Goal: Complete application form: Complete application form

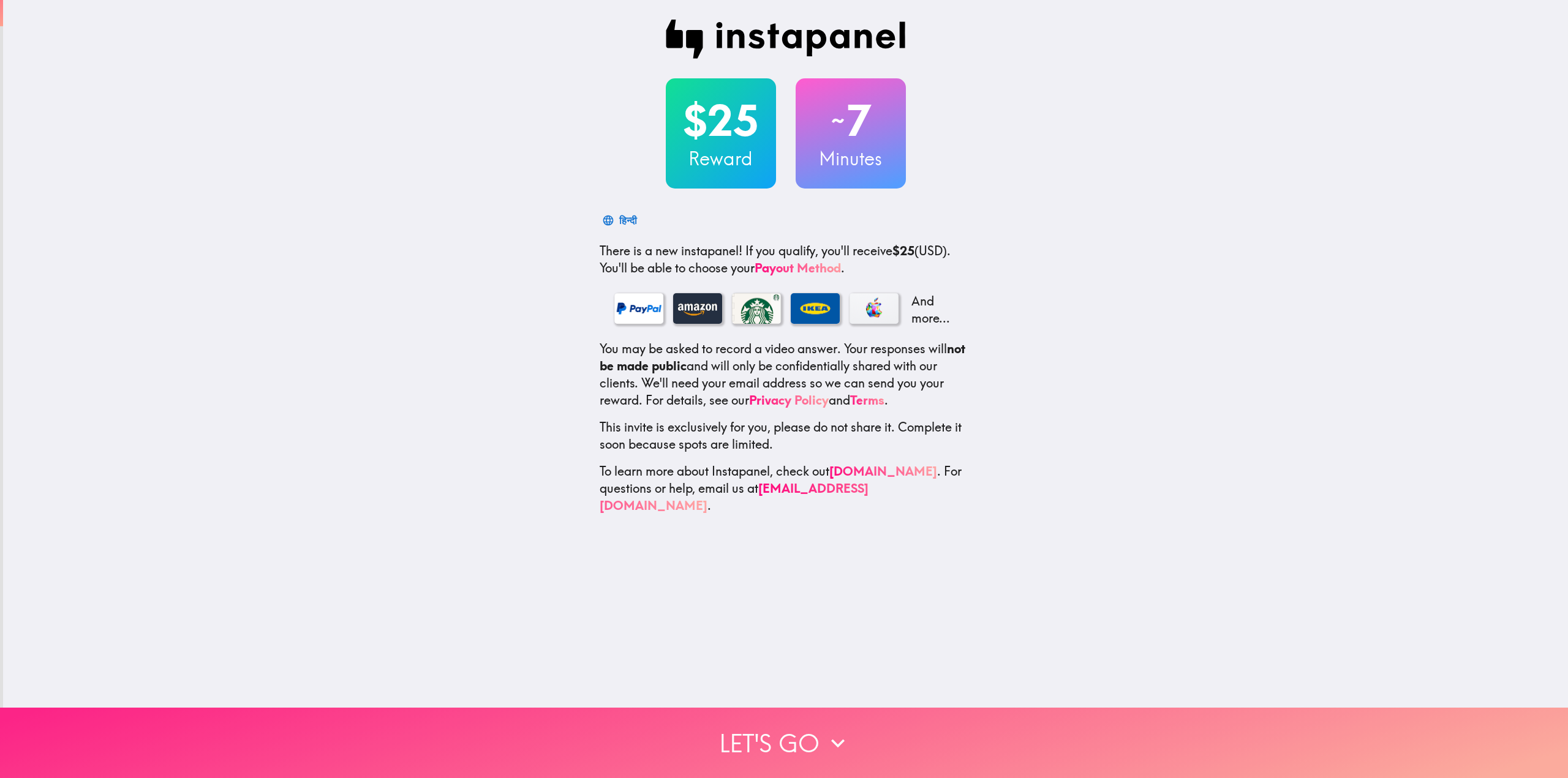
click at [783, 726] on button "Let's go" at bounding box center [784, 743] width 1568 height 70
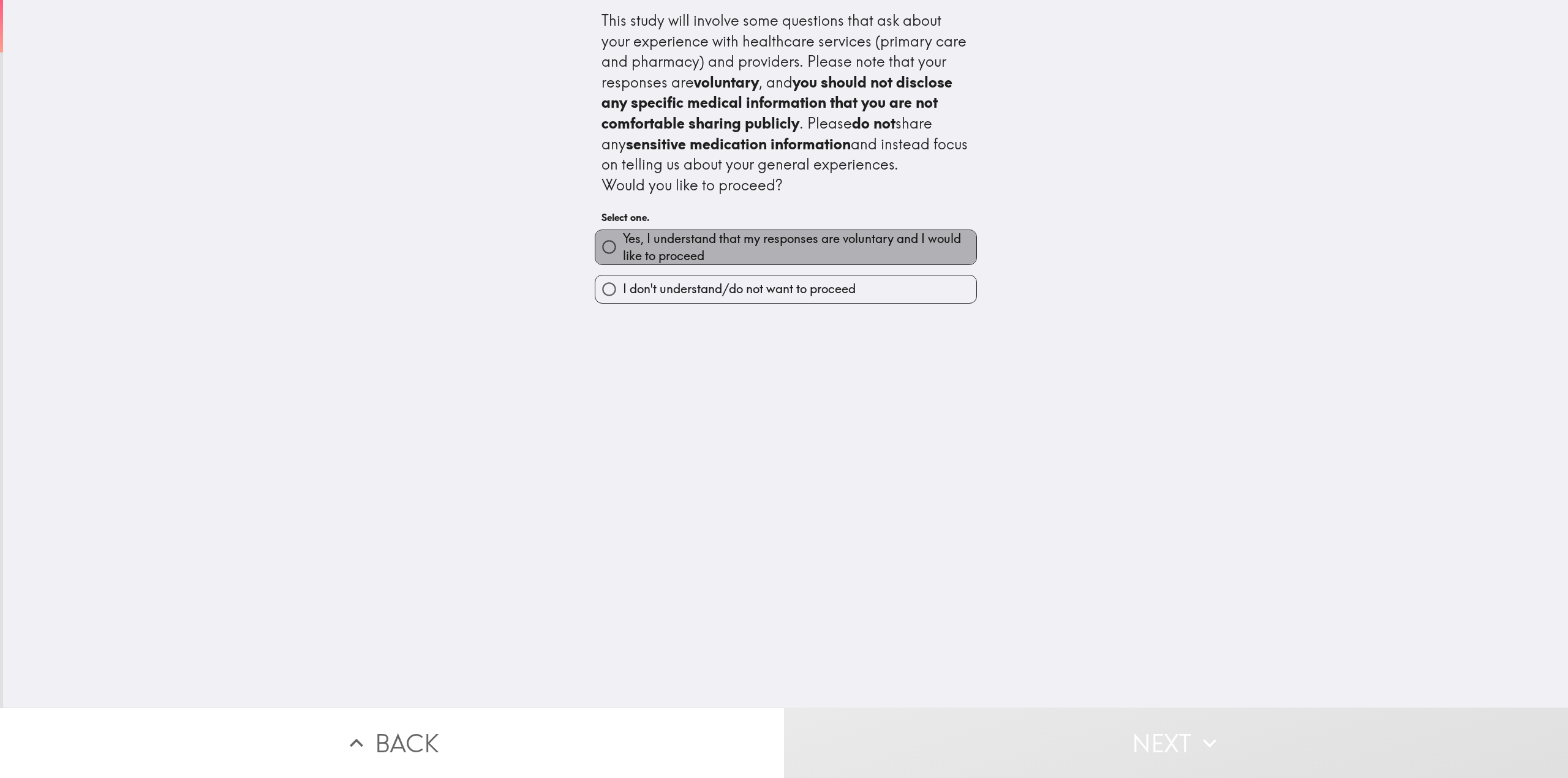
click at [698, 242] on span "Yes, I understand that my responses are voluntary and I would like to proceed" at bounding box center [799, 247] width 353 height 34
click at [623, 242] on input "Yes, I understand that my responses are voluntary and I would like to proceed" at bounding box center [609, 247] width 28 height 28
radio input "true"
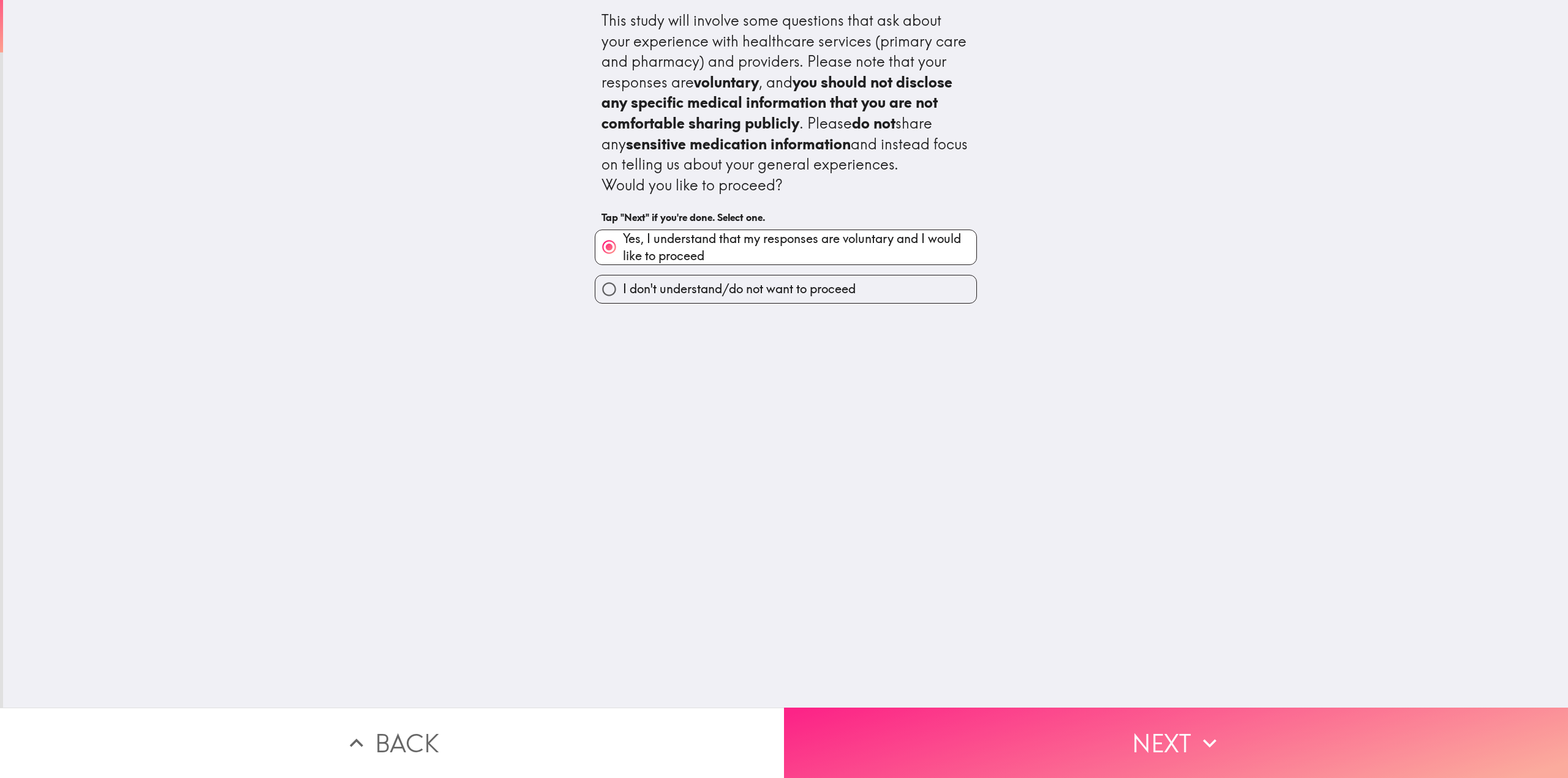
click at [1081, 708] on button "Next" at bounding box center [1176, 743] width 784 height 70
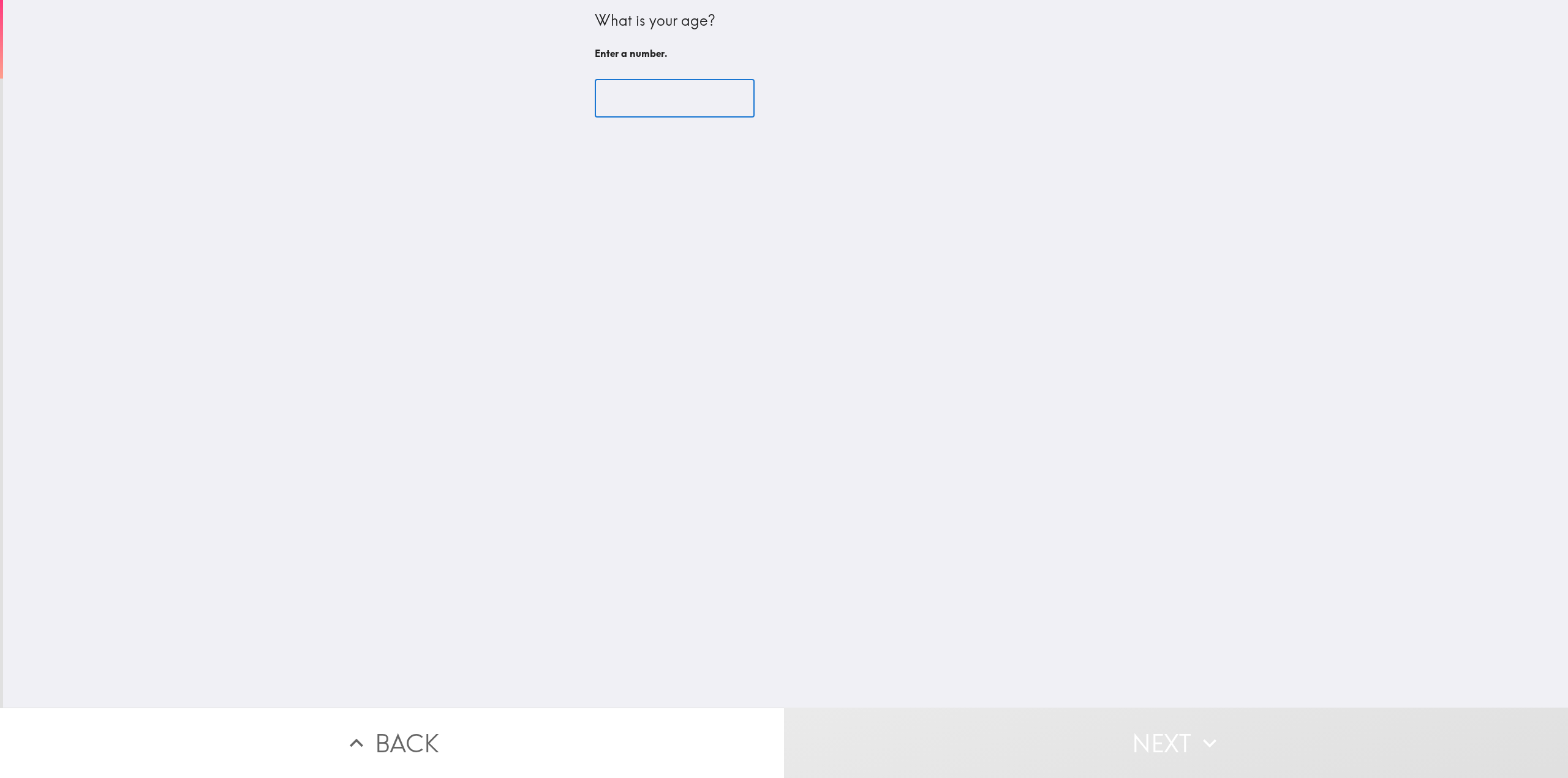
click at [688, 101] on input "number" at bounding box center [674, 98] width 160 height 38
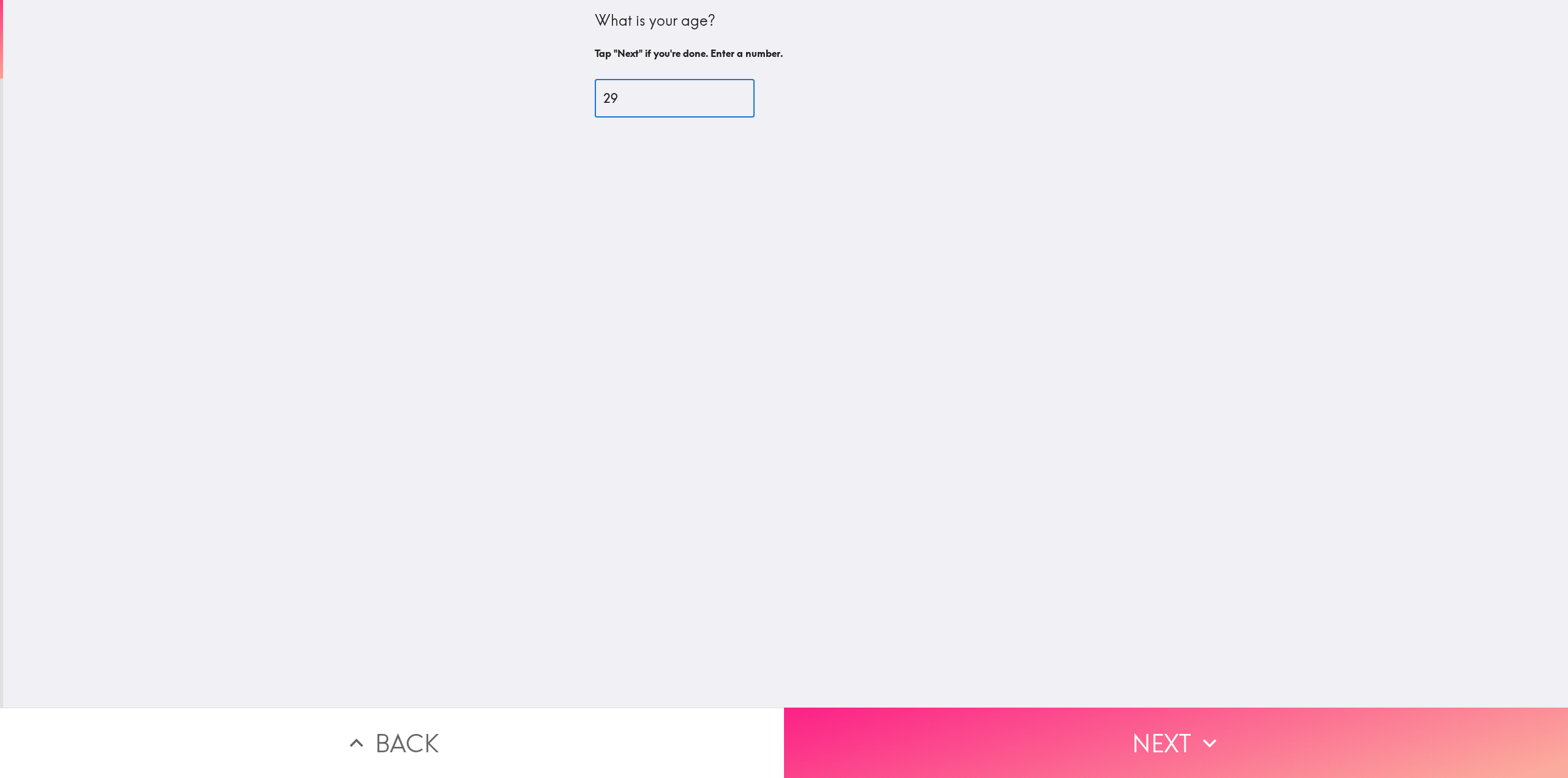
type input "29"
click at [1032, 726] on button "Next" at bounding box center [1176, 743] width 784 height 70
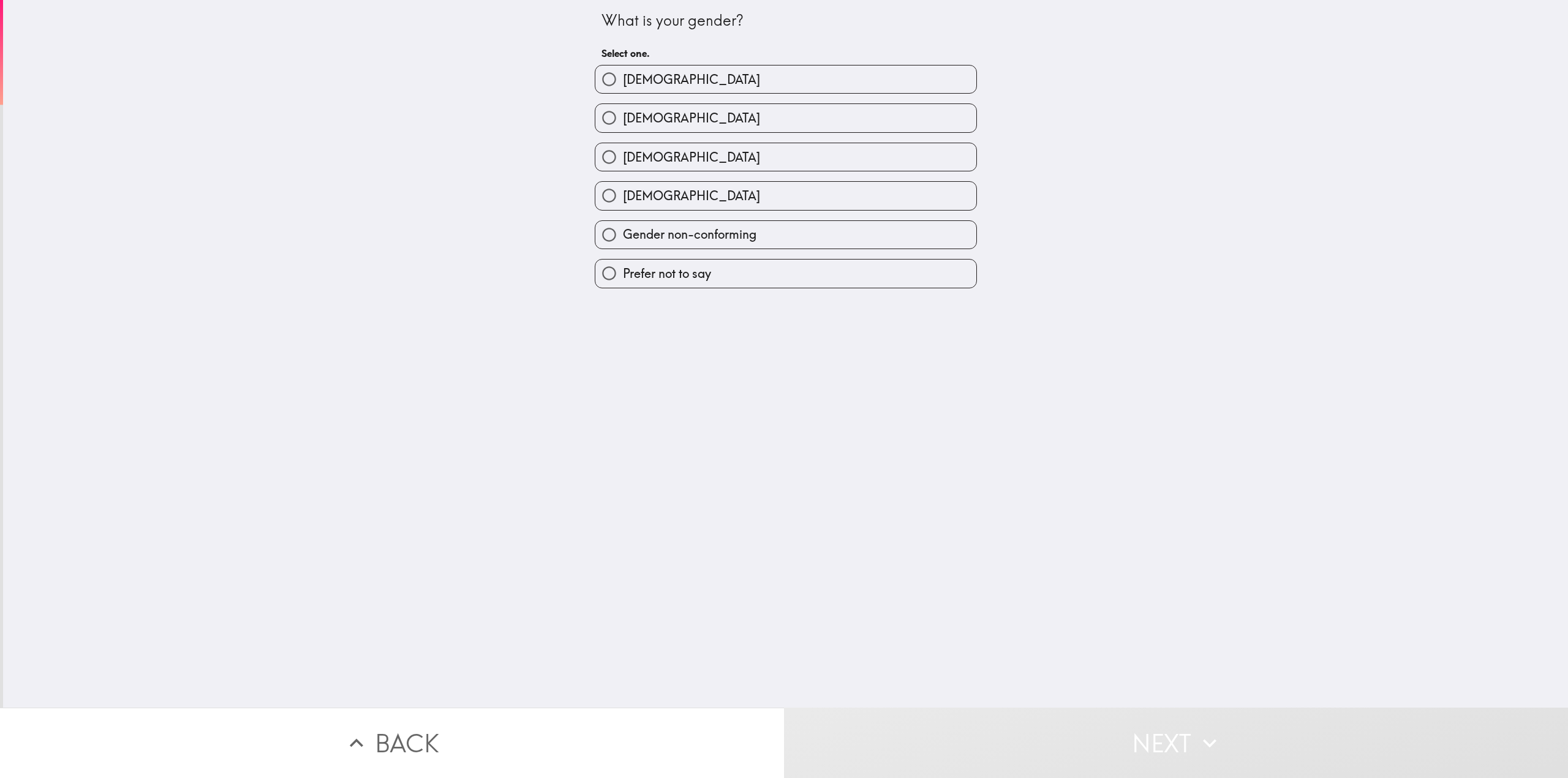
click at [623, 82] on span "[DEMOGRAPHIC_DATA]" at bounding box center [691, 79] width 137 height 17
click at [619, 82] on input "[DEMOGRAPHIC_DATA]" at bounding box center [609, 79] width 28 height 28
radio input "true"
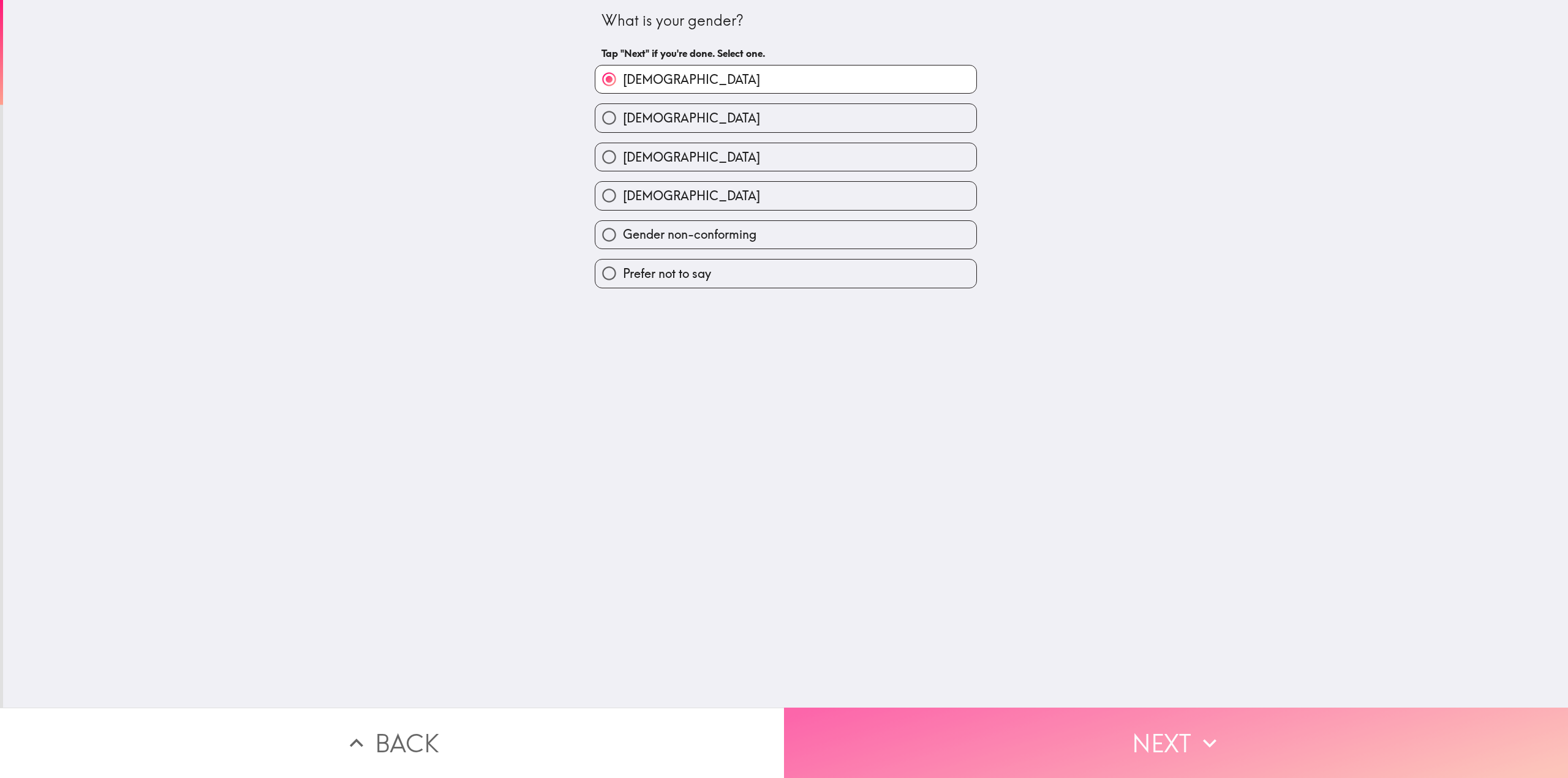
click at [1137, 731] on button "Next" at bounding box center [1176, 743] width 784 height 70
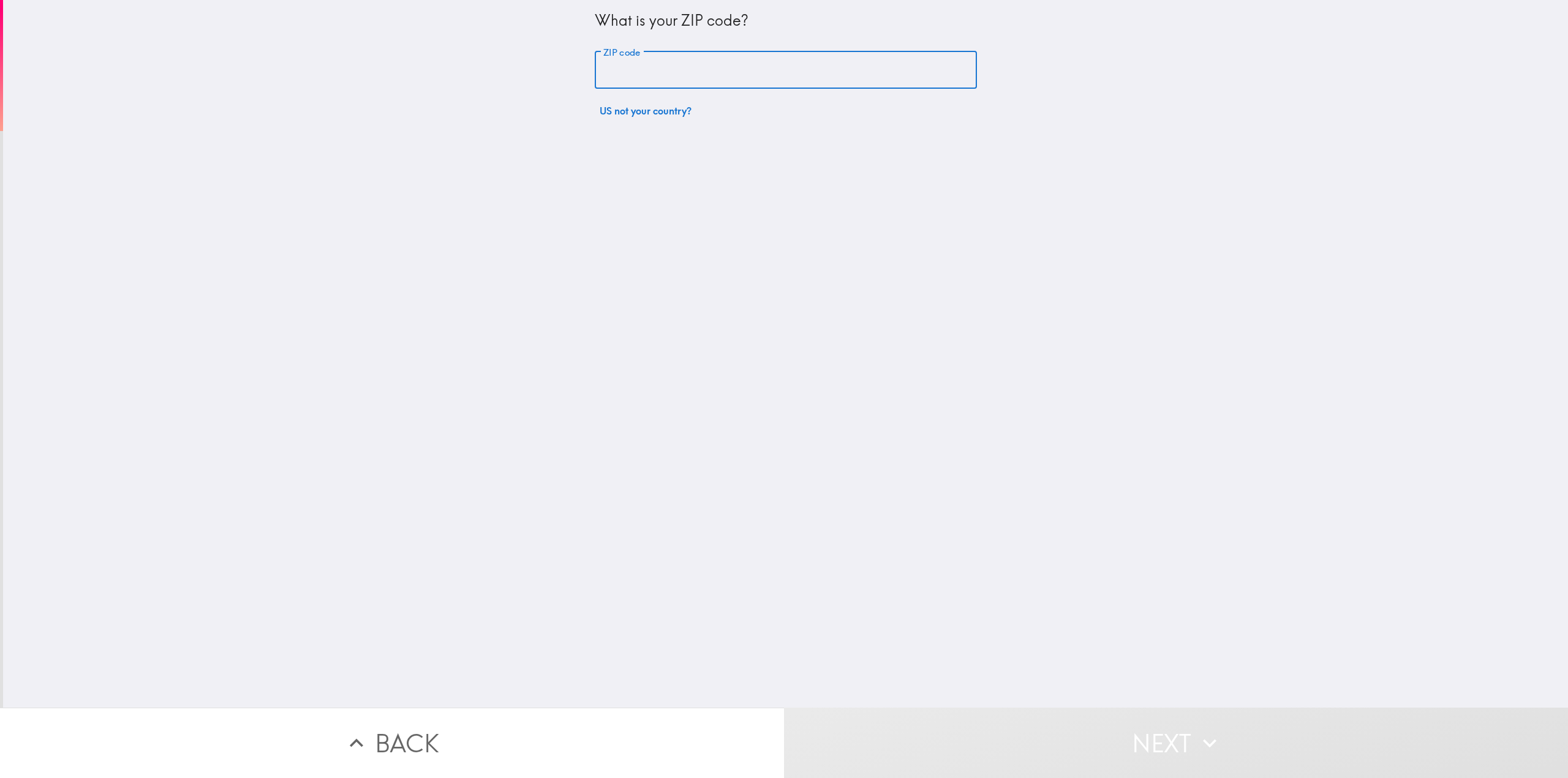
click at [697, 79] on input "ZIP code" at bounding box center [785, 70] width 382 height 38
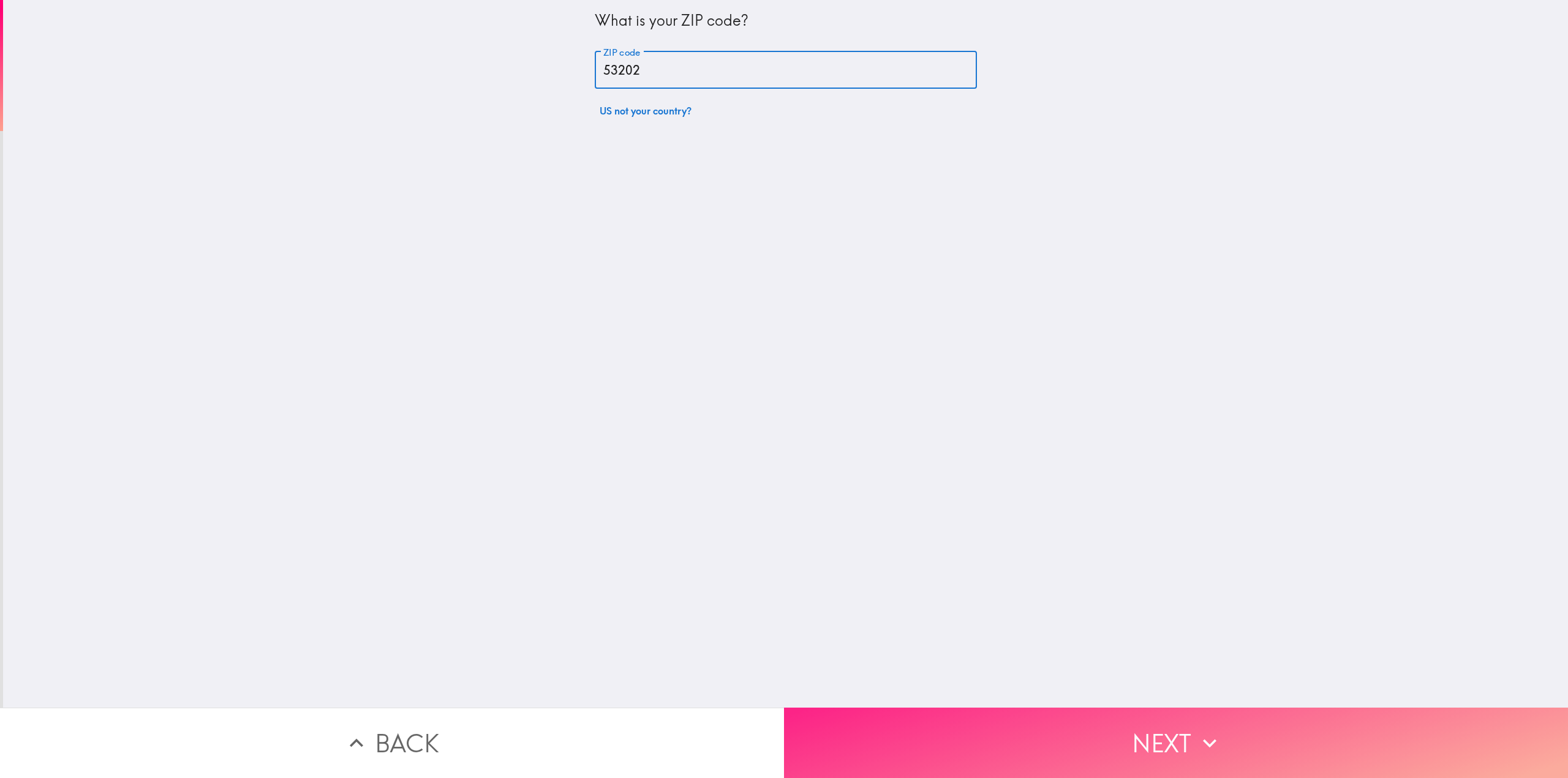
type input "53202"
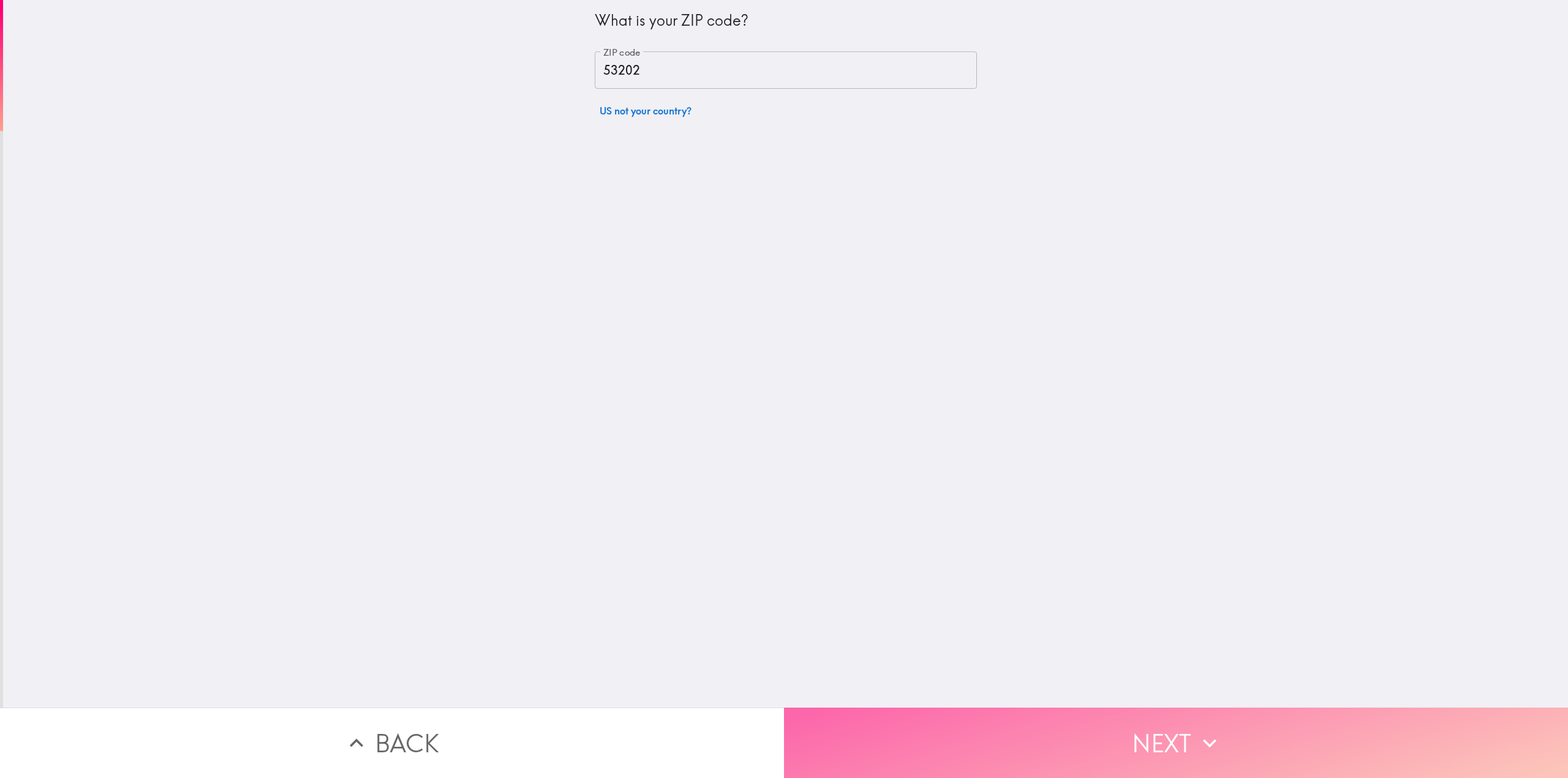
click at [1161, 720] on button "Next" at bounding box center [1176, 743] width 784 height 70
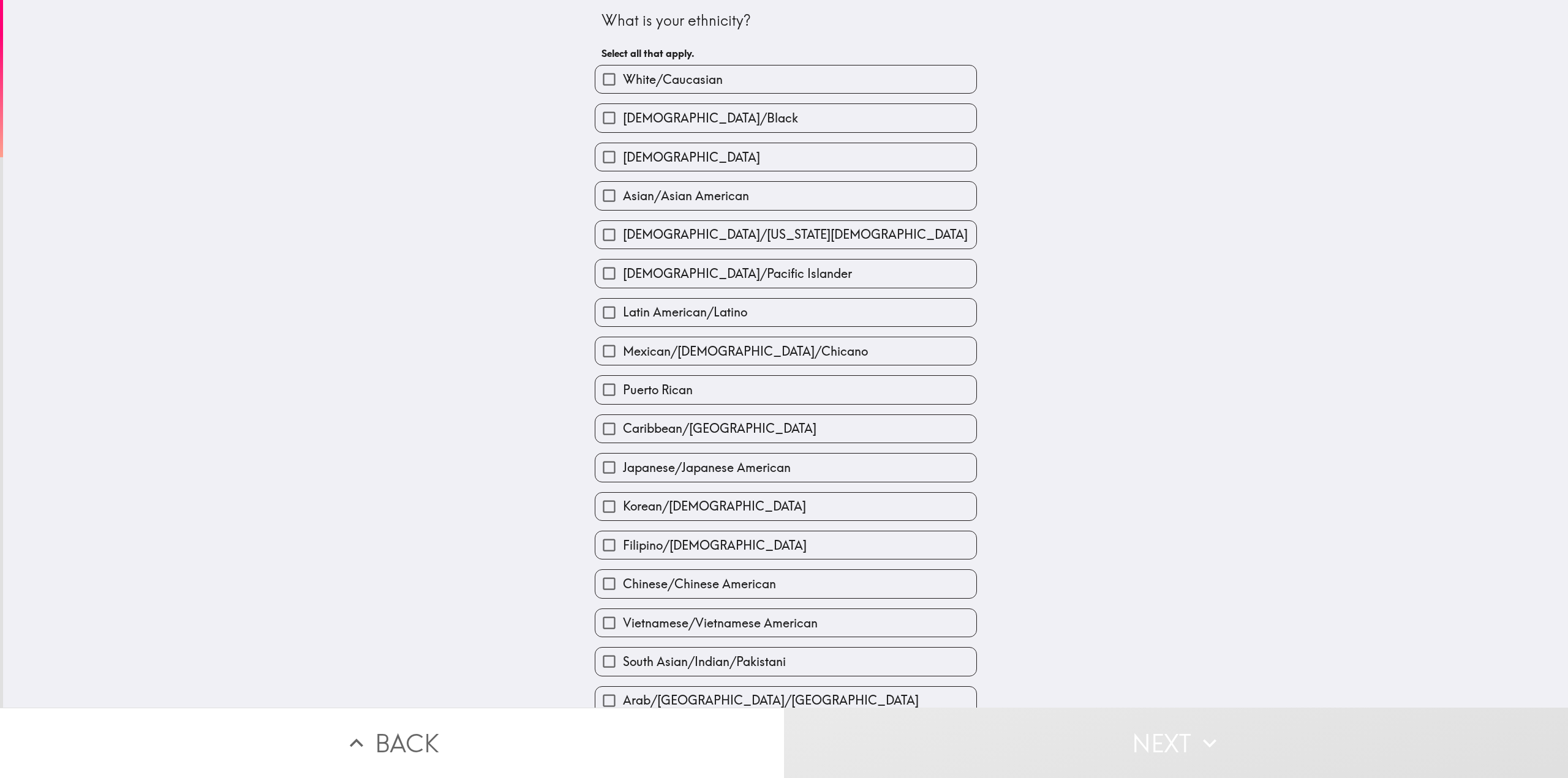
click at [703, 86] on span "White/Caucasian" at bounding box center [673, 79] width 100 height 17
click at [623, 86] on input "White/Caucasian" at bounding box center [609, 79] width 28 height 28
checkbox input "true"
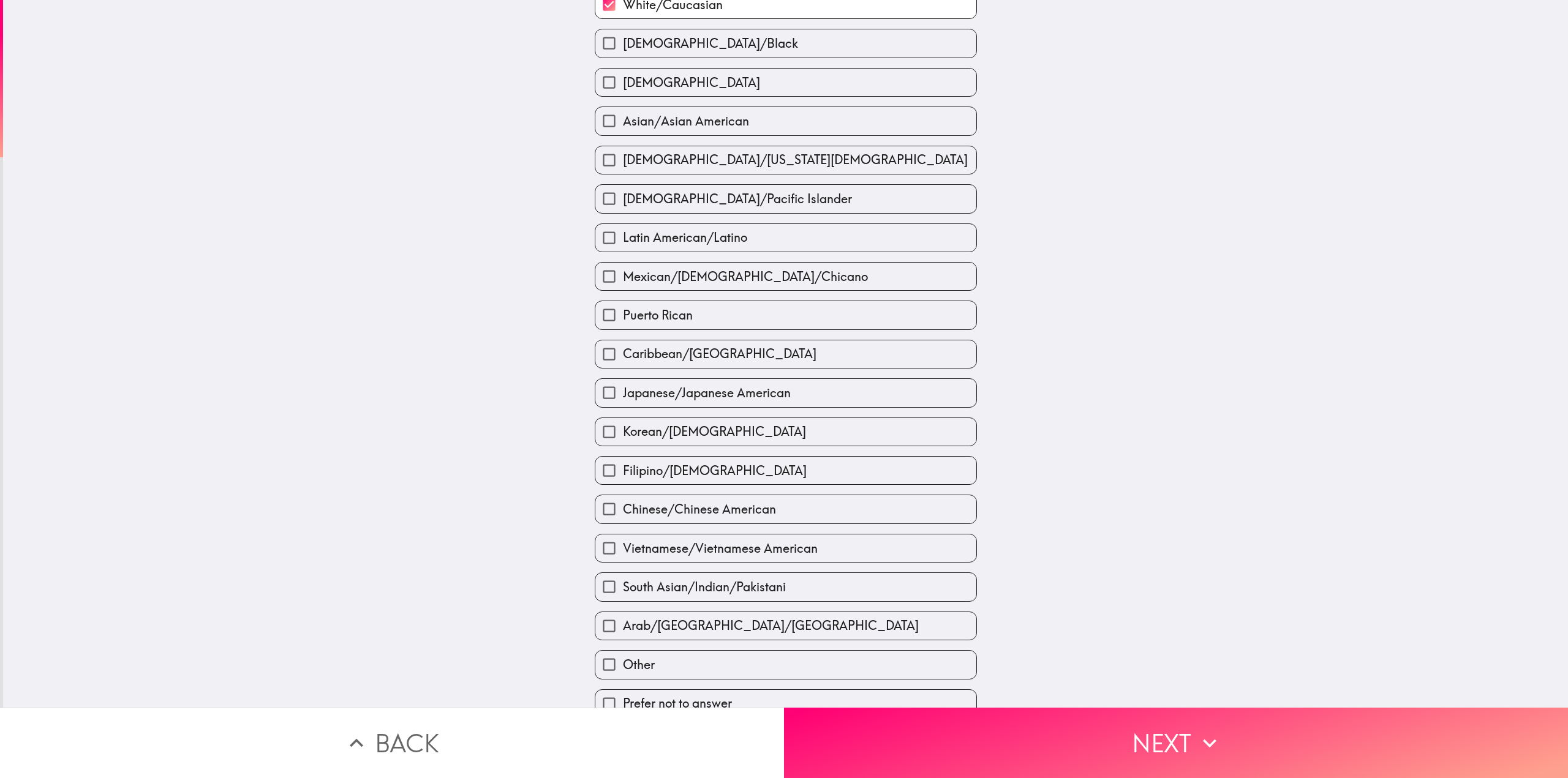
scroll to position [94, 0]
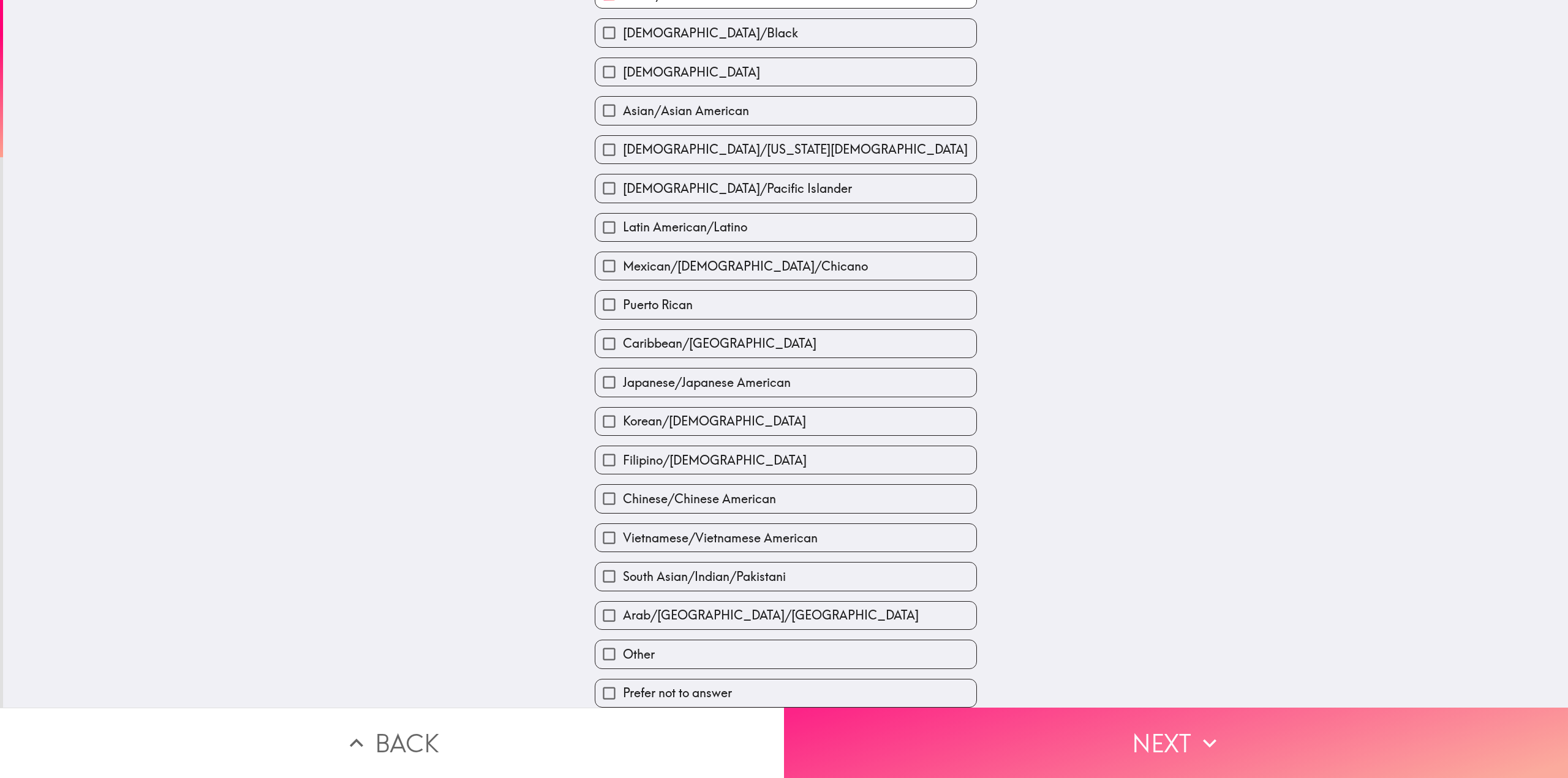
click at [1060, 728] on button "Next" at bounding box center [1176, 743] width 784 height 70
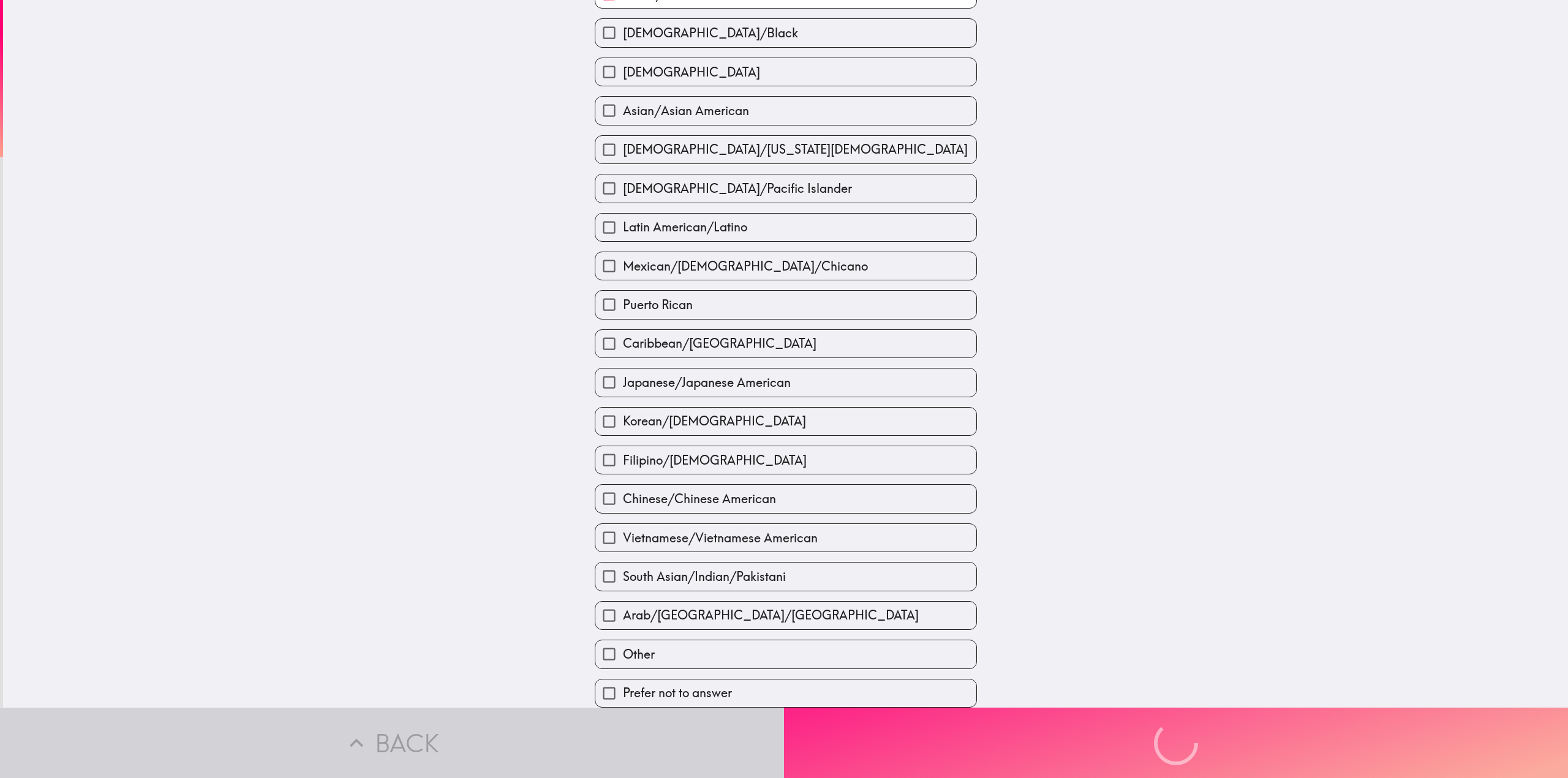
scroll to position [0, 0]
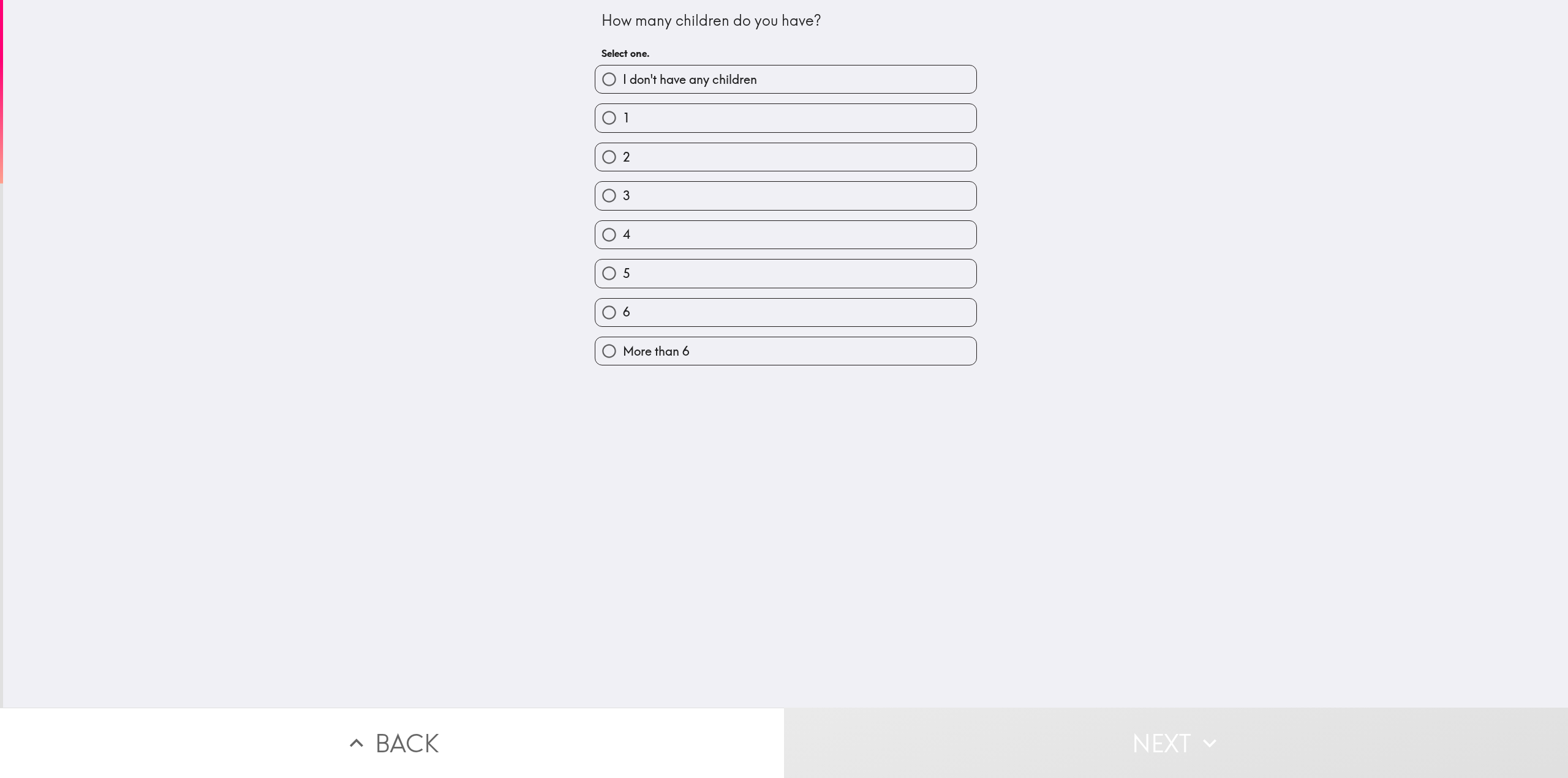
click at [679, 72] on span "I don't have any children" at bounding box center [690, 79] width 134 height 17
click at [623, 72] on input "I don't have any children" at bounding box center [609, 79] width 28 height 28
radio input "true"
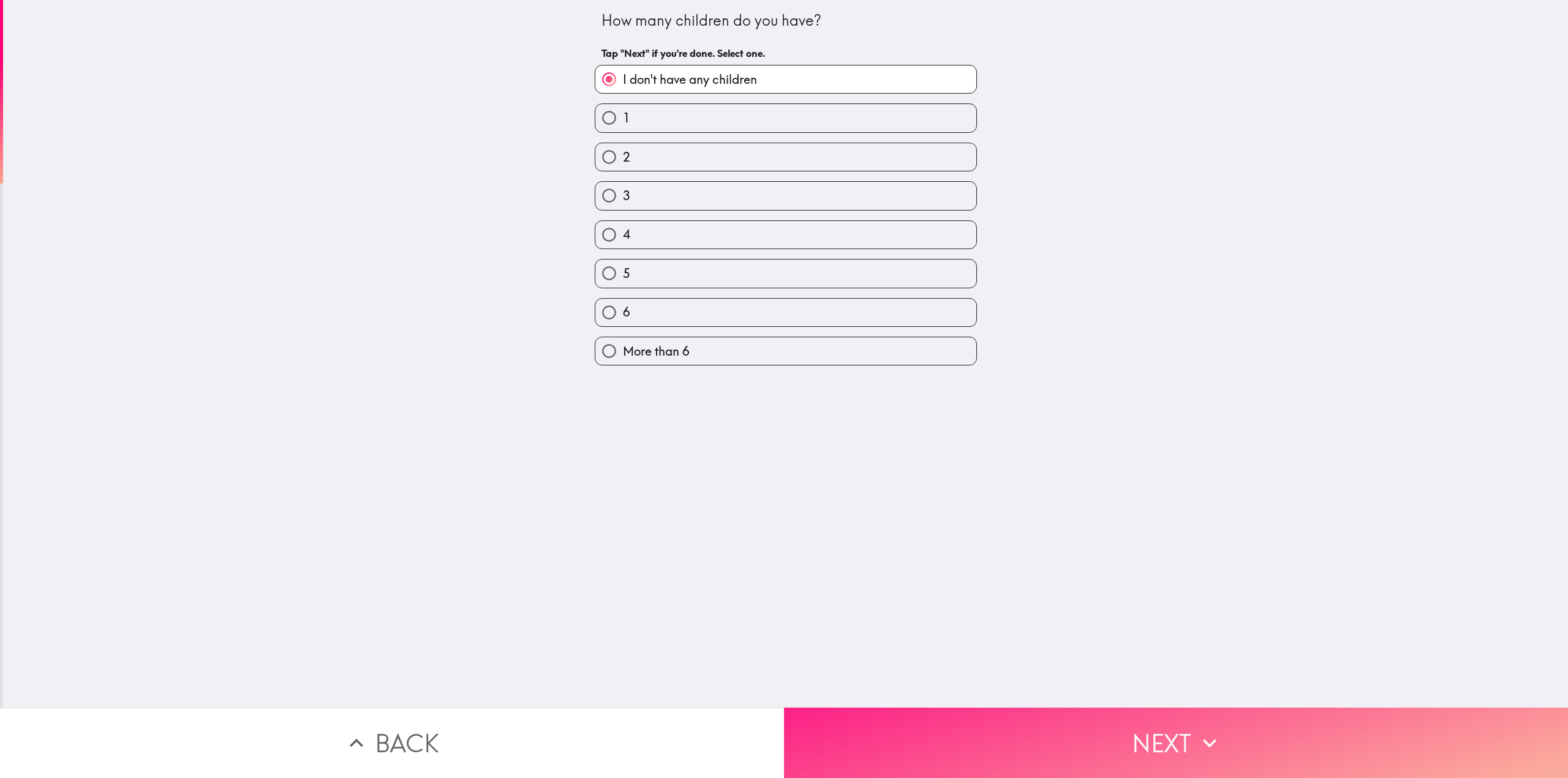
click at [1236, 729] on button "Next" at bounding box center [1176, 743] width 784 height 70
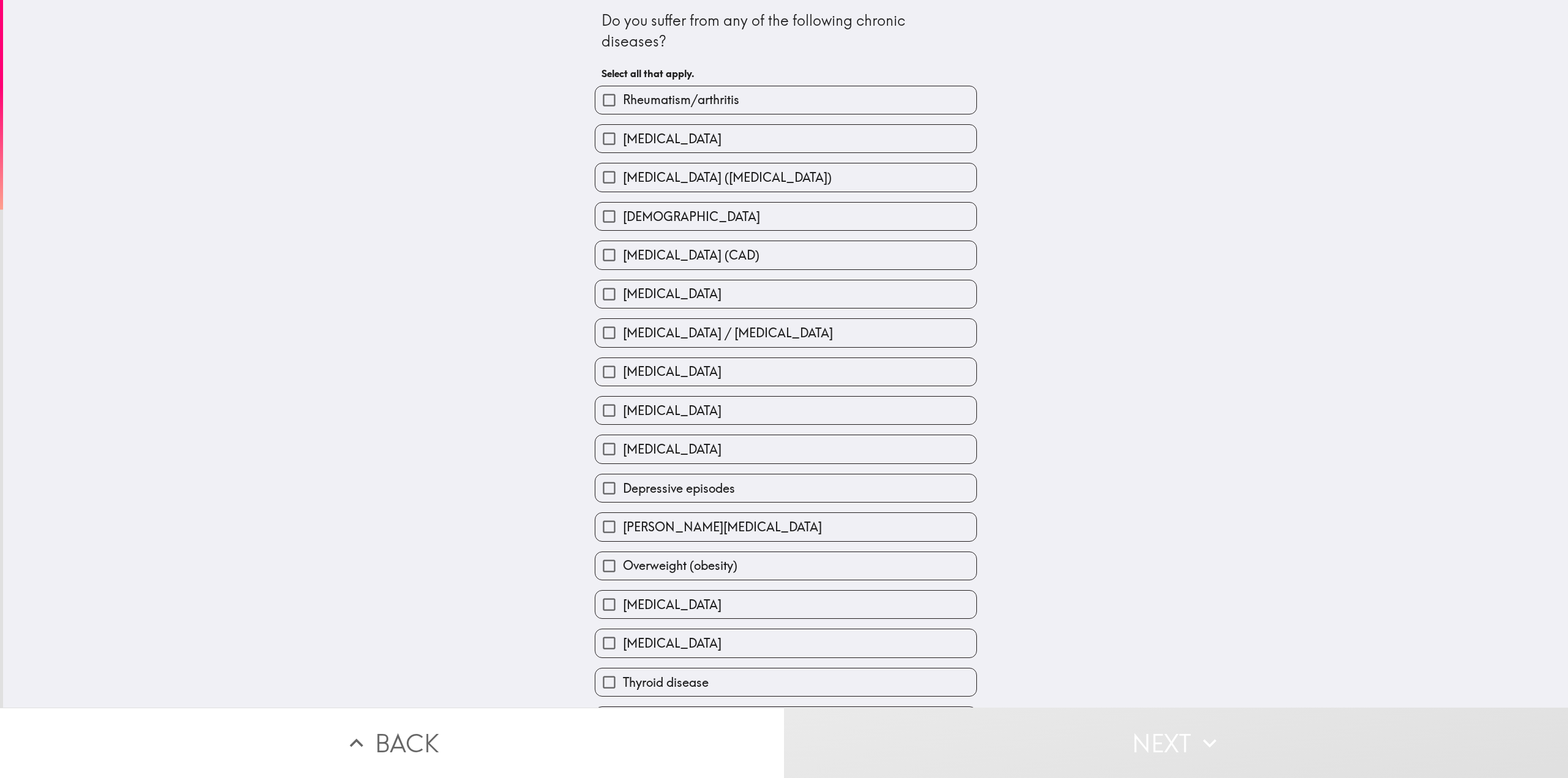
click at [727, 213] on label "[DEMOGRAPHIC_DATA]" at bounding box center [785, 217] width 381 height 28
click at [623, 213] on input "[DEMOGRAPHIC_DATA]" at bounding box center [609, 217] width 28 height 28
checkbox input "true"
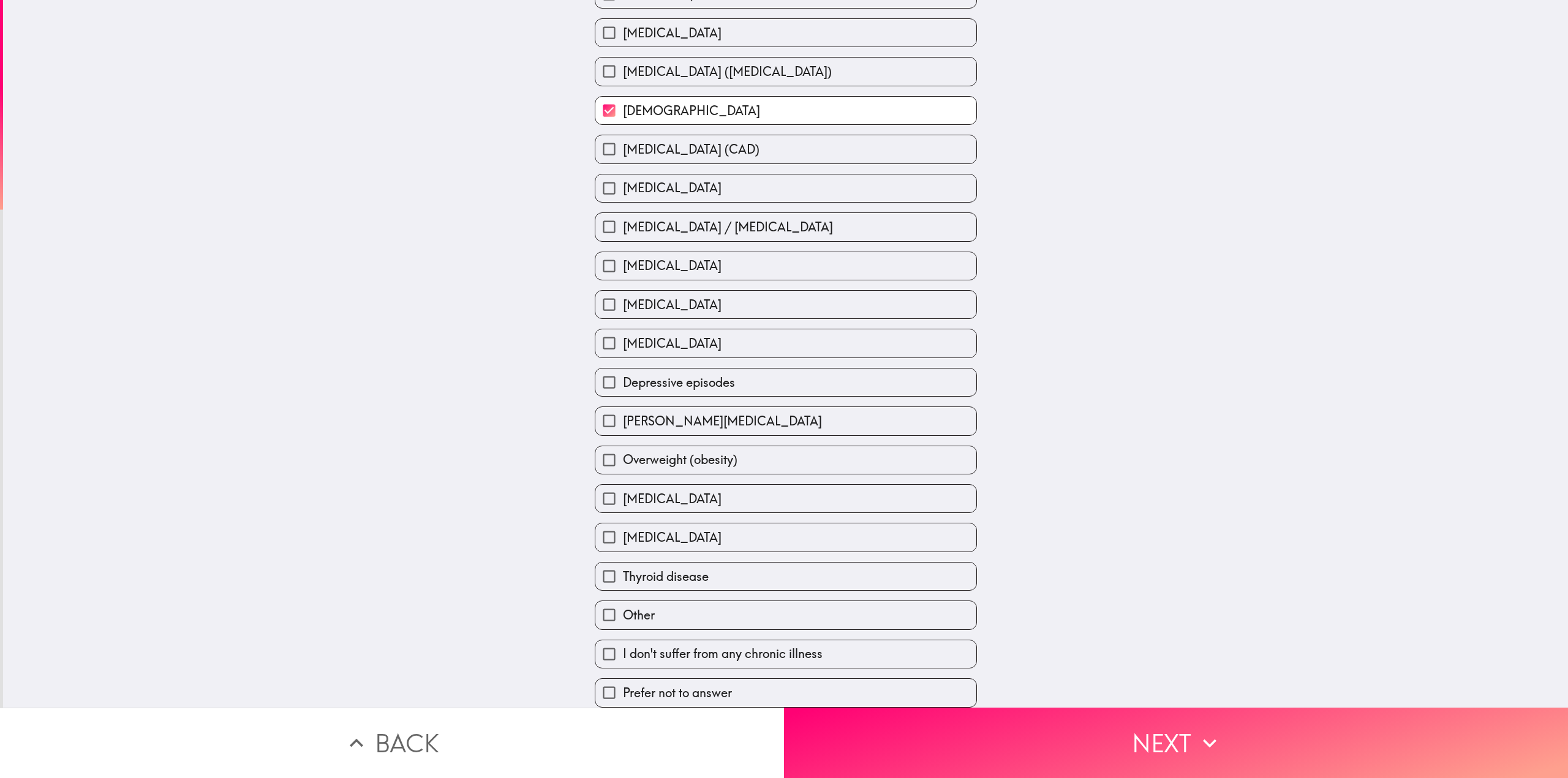
scroll to position [115, 0]
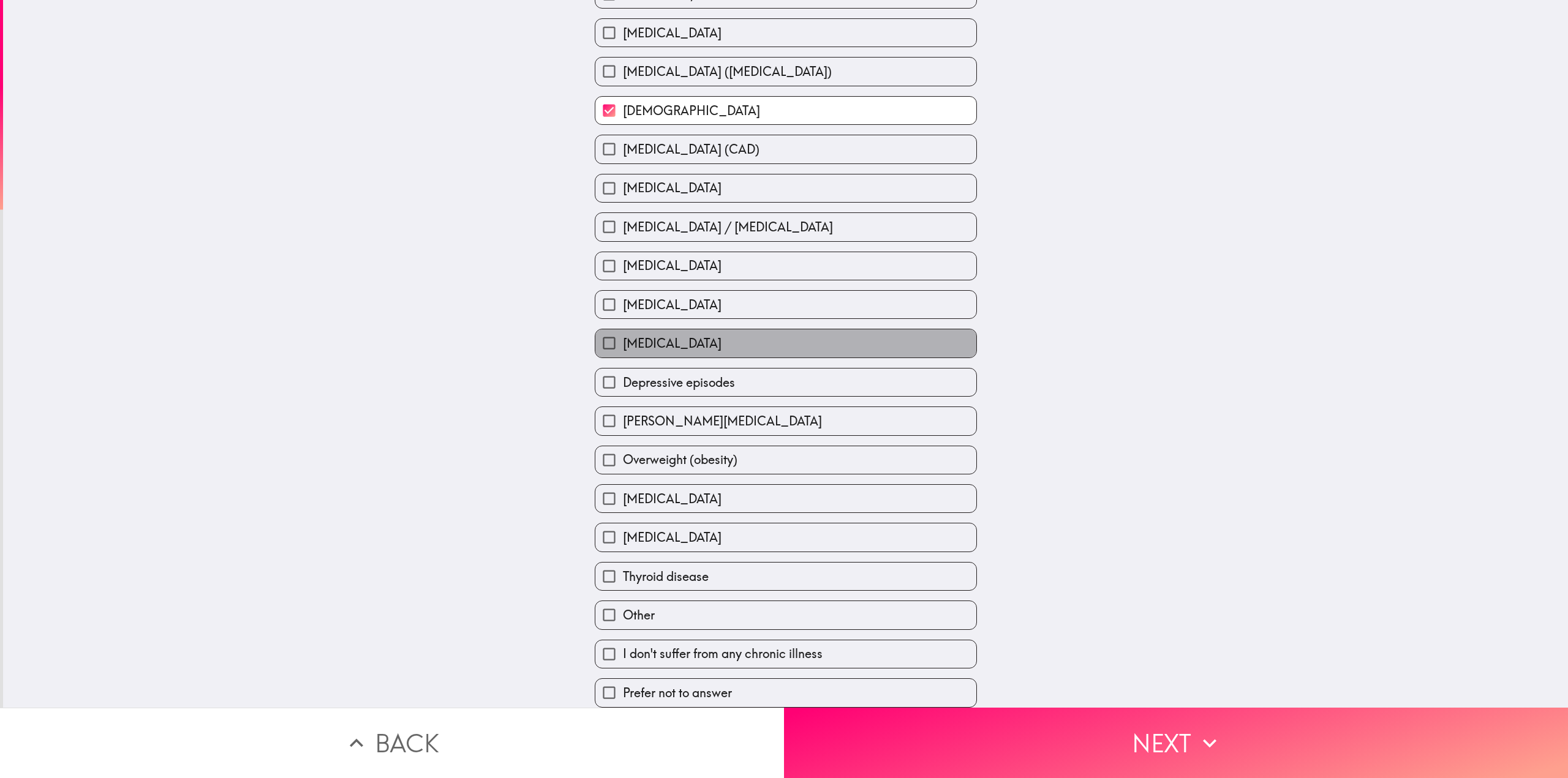
click at [662, 335] on span "[MEDICAL_DATA]" at bounding box center [672, 343] width 99 height 17
click at [623, 331] on input "[MEDICAL_DATA]" at bounding box center [609, 343] width 28 height 28
checkbox input "true"
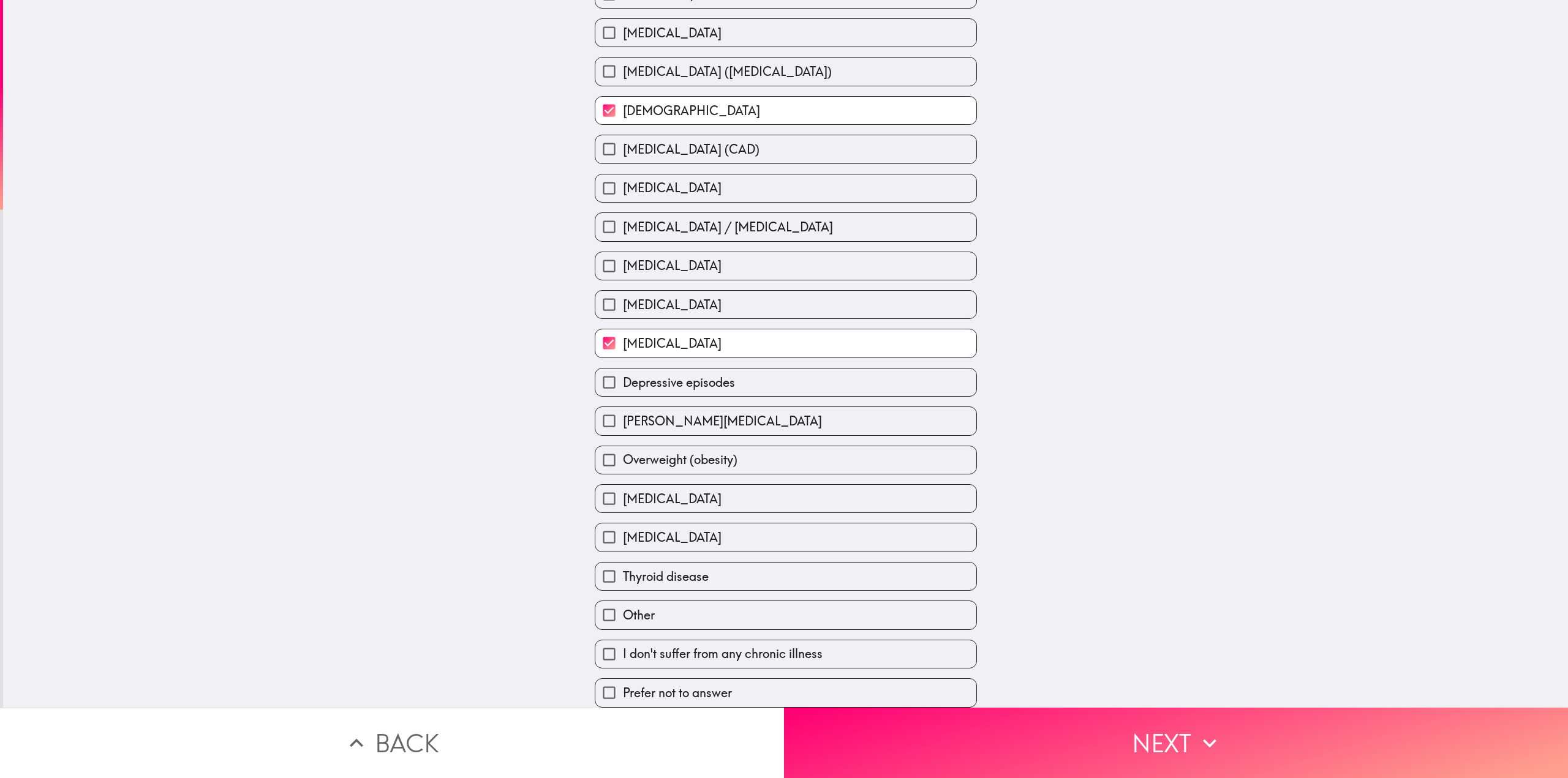
click at [674, 387] on label "Depressive episodes" at bounding box center [785, 382] width 381 height 28
click at [623, 387] on input "Depressive episodes" at bounding box center [609, 382] width 28 height 28
checkbox input "true"
click at [676, 489] on label "[MEDICAL_DATA]" at bounding box center [785, 499] width 381 height 28
click at [623, 489] on input "[MEDICAL_DATA]" at bounding box center [609, 499] width 28 height 28
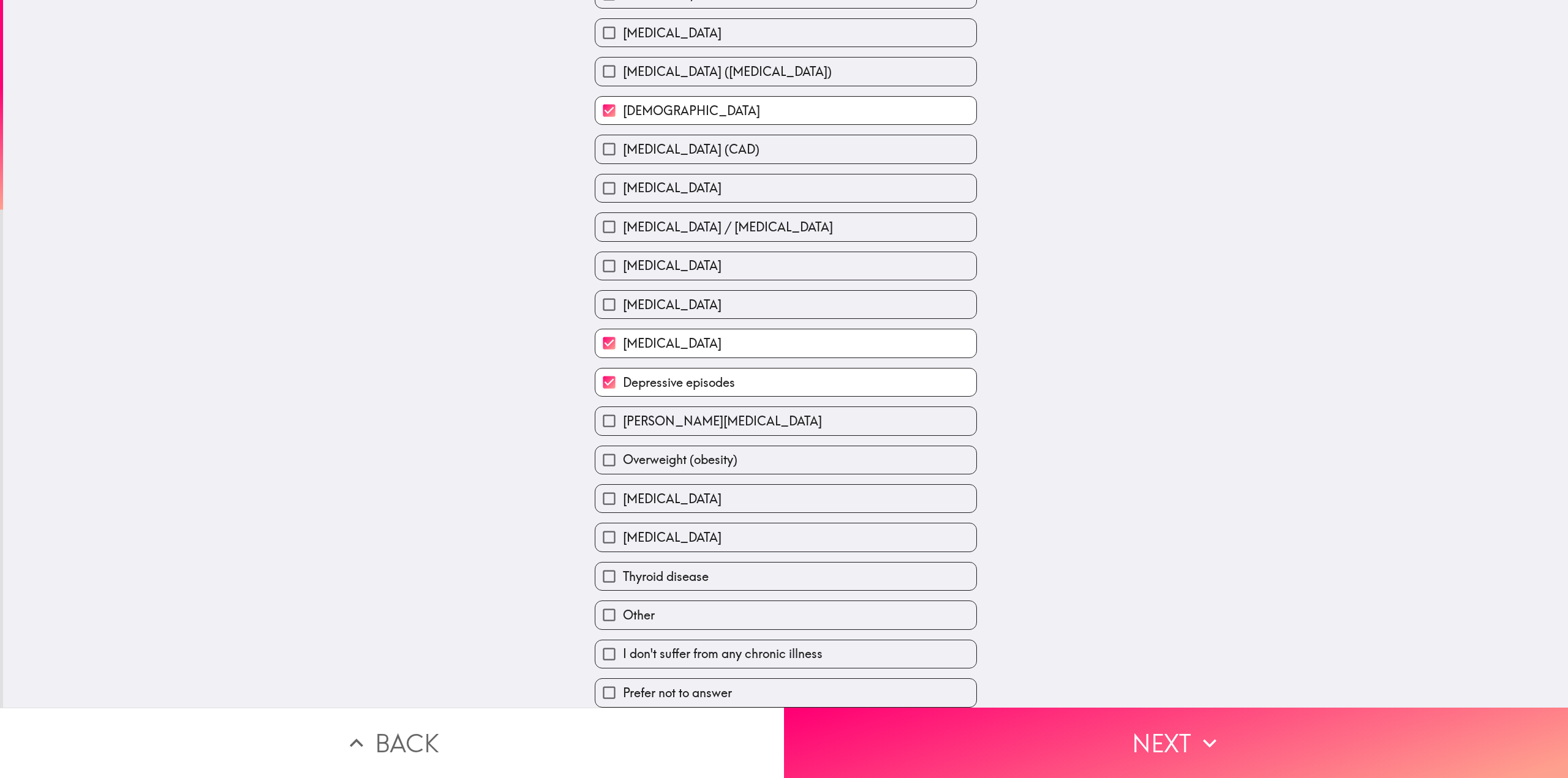
checkbox input "true"
click at [651, 451] on span "Overweight (obesity)" at bounding box center [680, 459] width 115 height 17
click at [623, 446] on input "Overweight (obesity)" at bounding box center [609, 460] width 28 height 28
checkbox input "true"
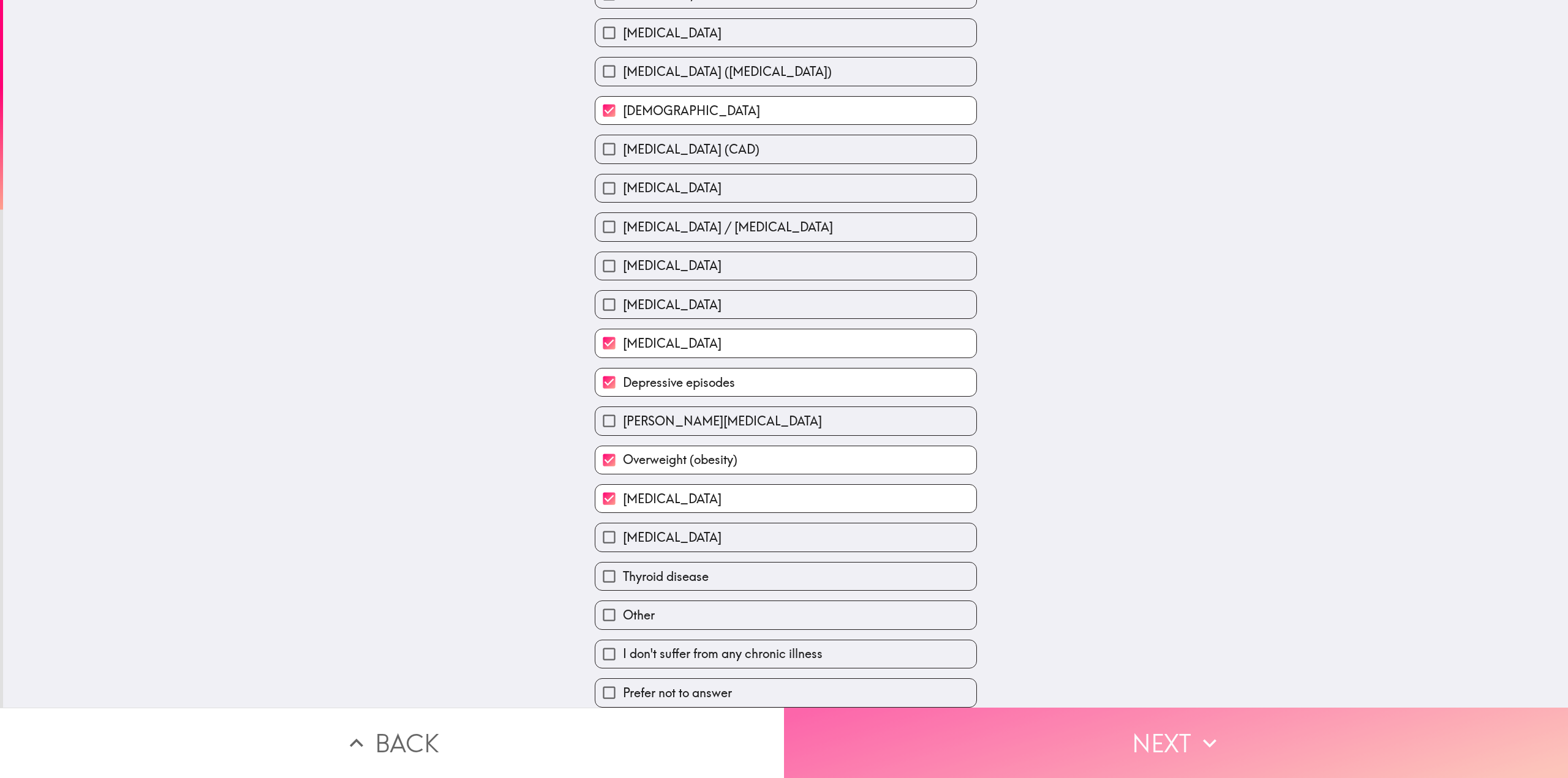
click at [1188, 730] on button "Next" at bounding box center [1176, 743] width 784 height 70
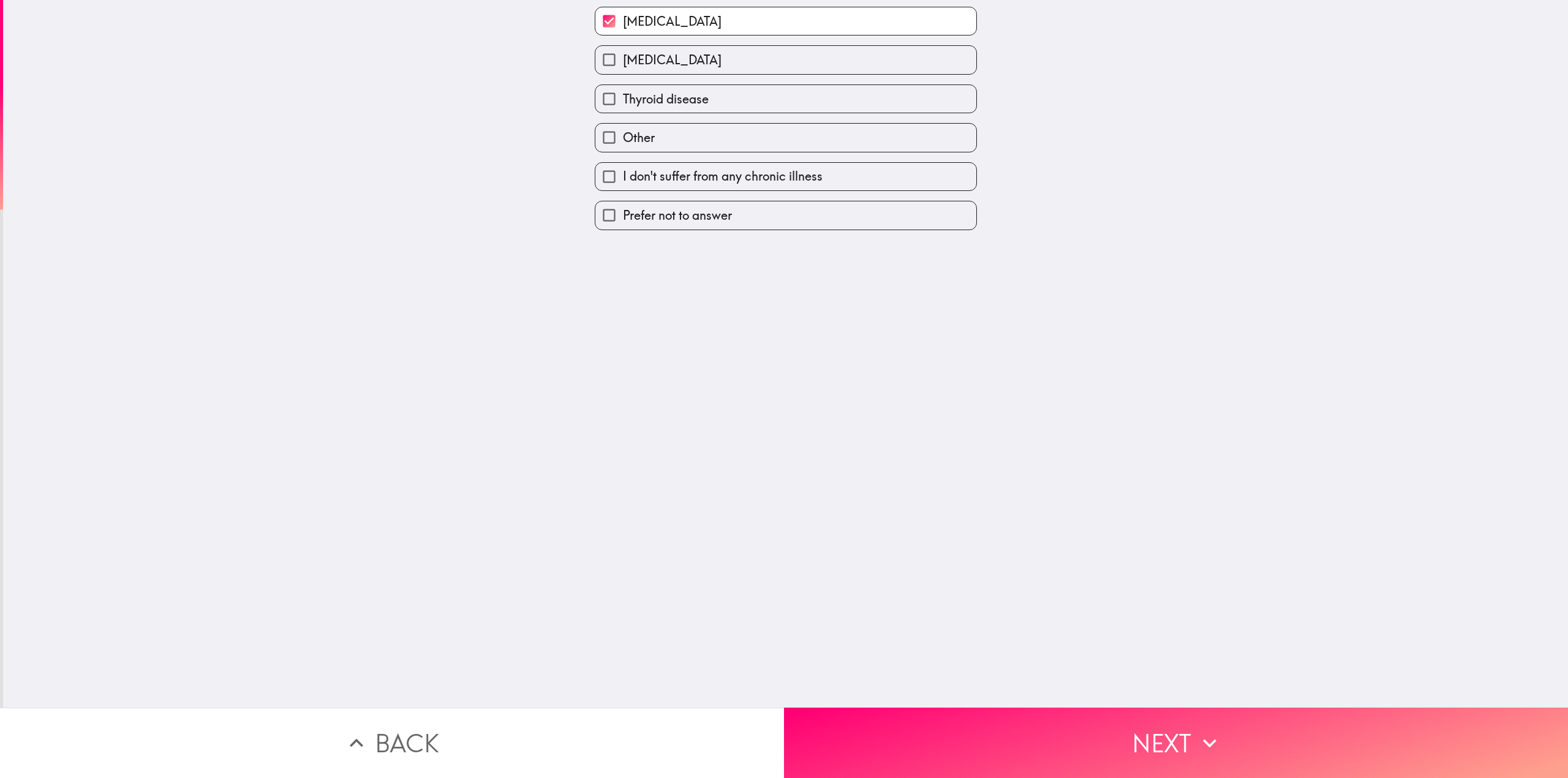
scroll to position [0, 0]
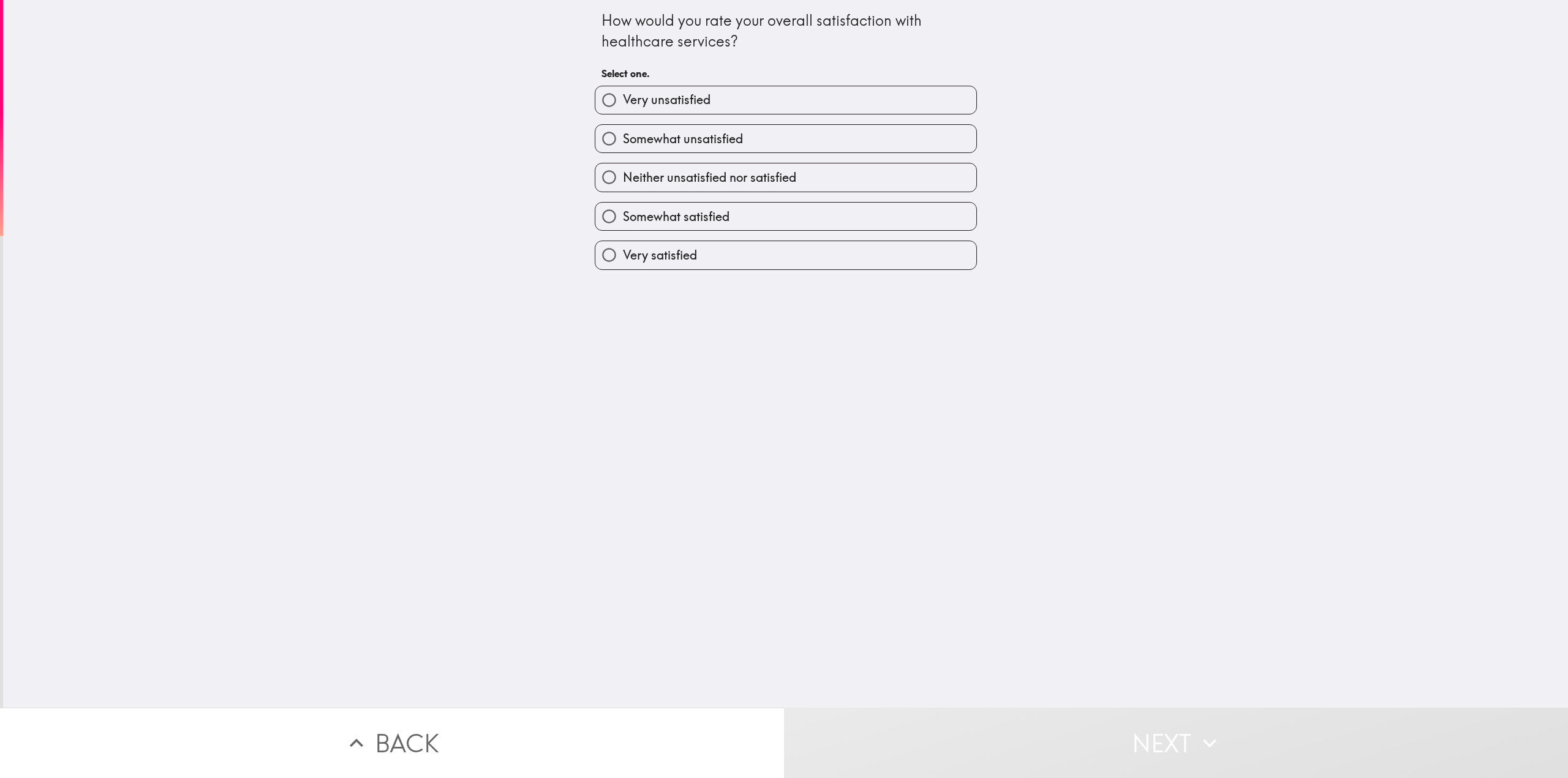
click at [655, 101] on span "Very unsatisfied" at bounding box center [666, 99] width 88 height 17
click at [623, 101] on input "Very unsatisfied" at bounding box center [609, 100] width 28 height 28
radio input "true"
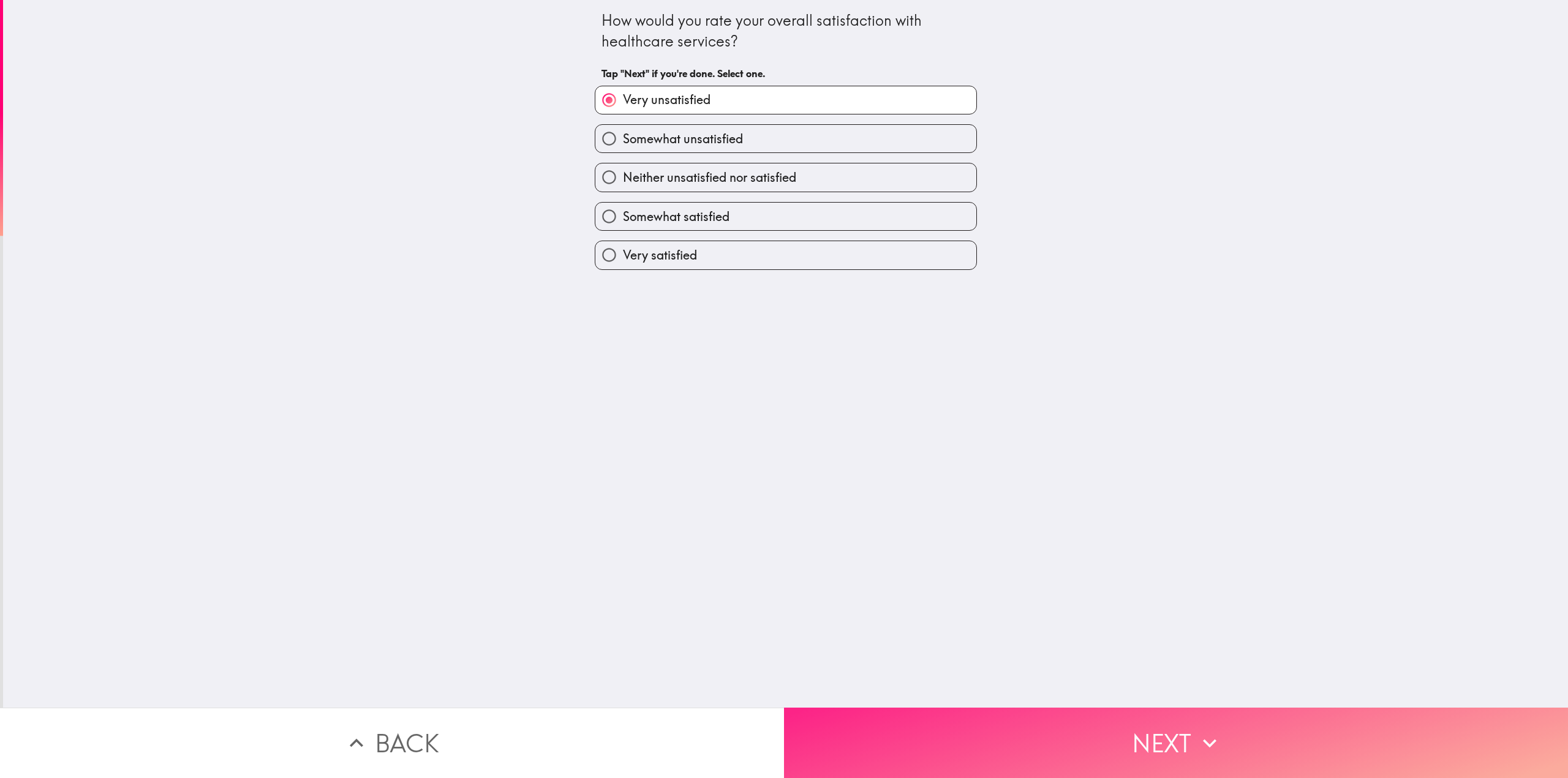
click at [1093, 724] on button "Next" at bounding box center [1176, 743] width 784 height 70
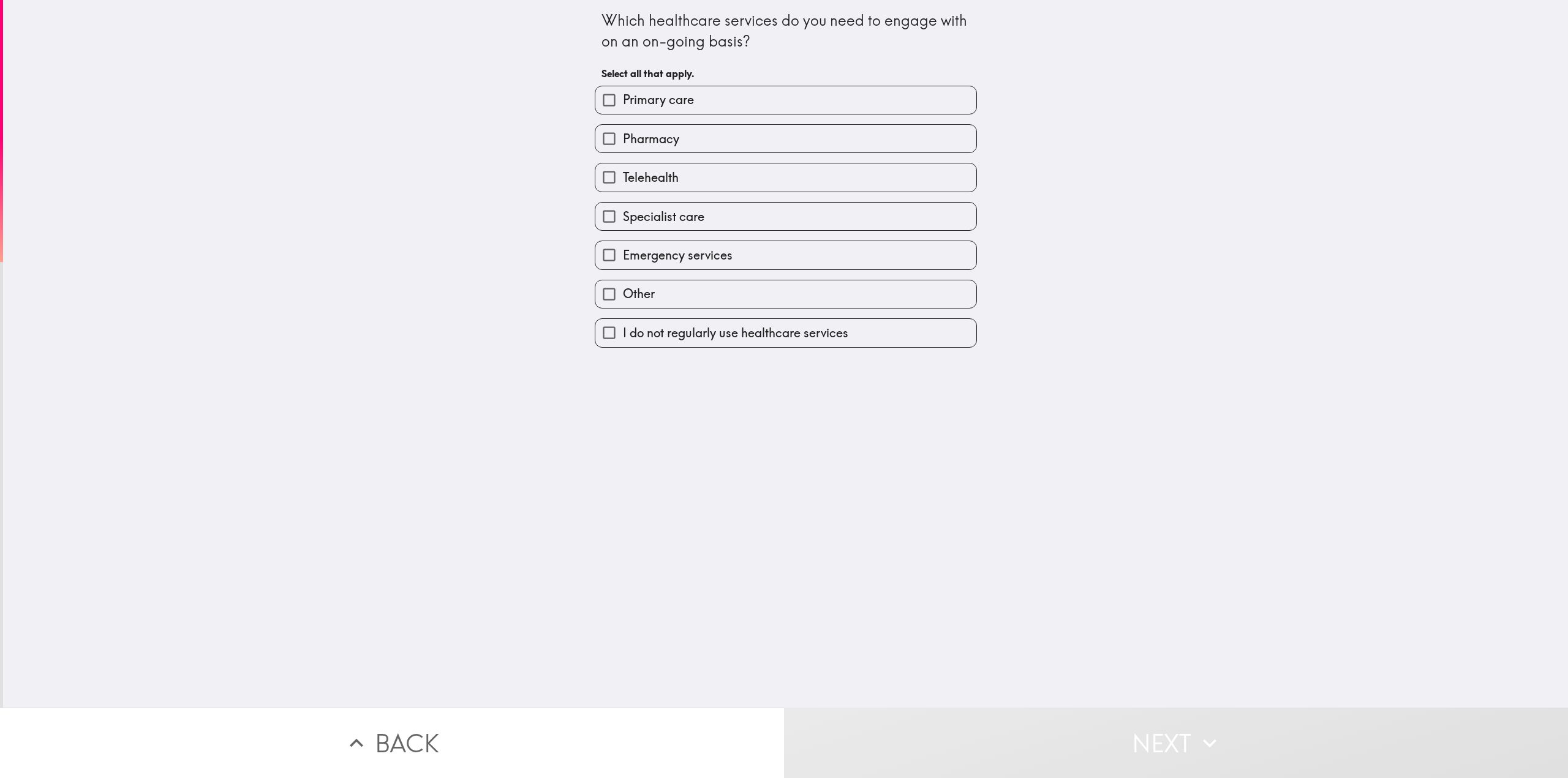
click at [683, 104] on span "Primary care" at bounding box center [658, 99] width 71 height 17
click at [623, 104] on input "Primary care" at bounding box center [609, 100] width 28 height 28
checkbox input "true"
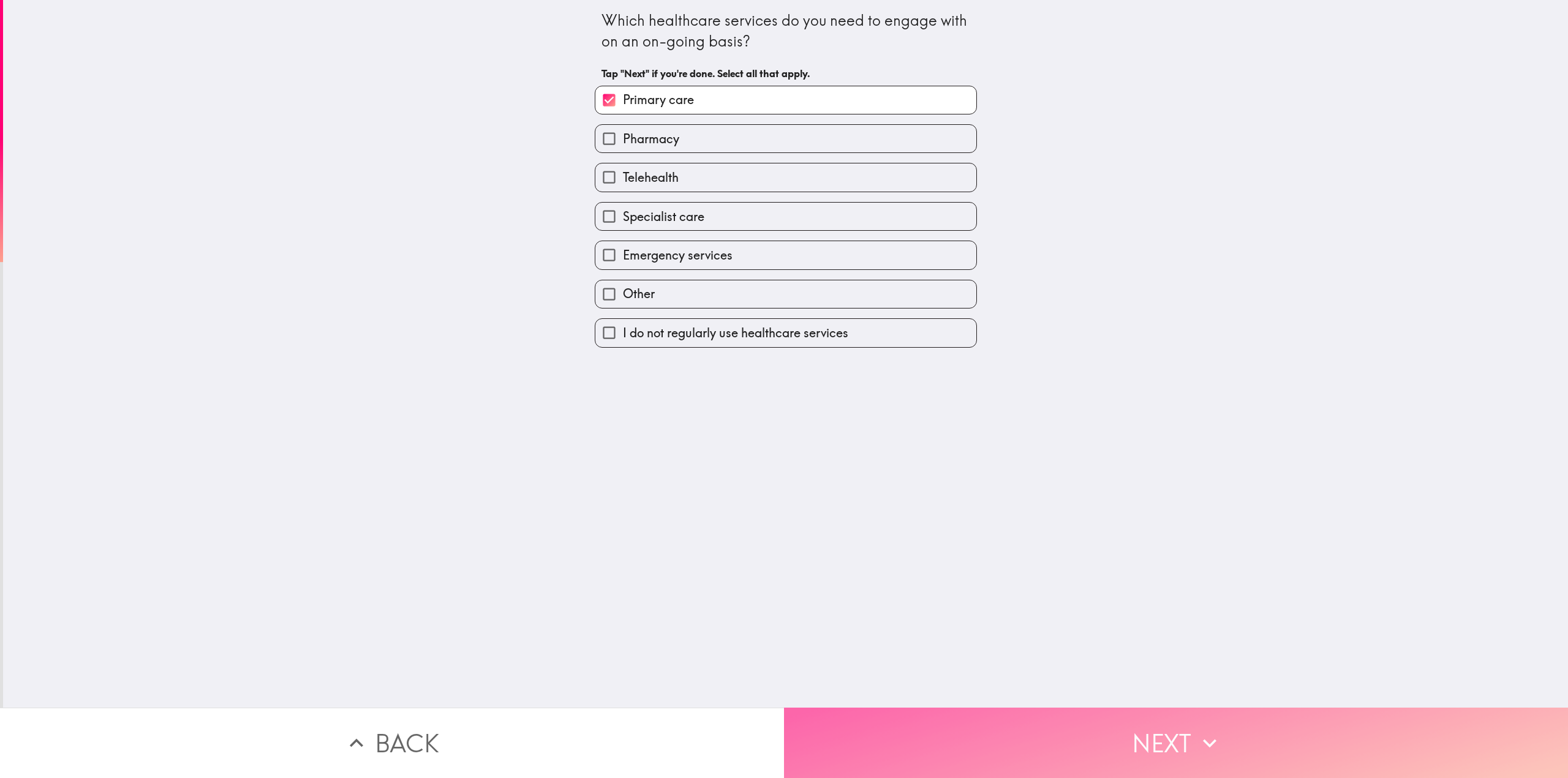
click at [1142, 712] on button "Next" at bounding box center [1176, 743] width 784 height 70
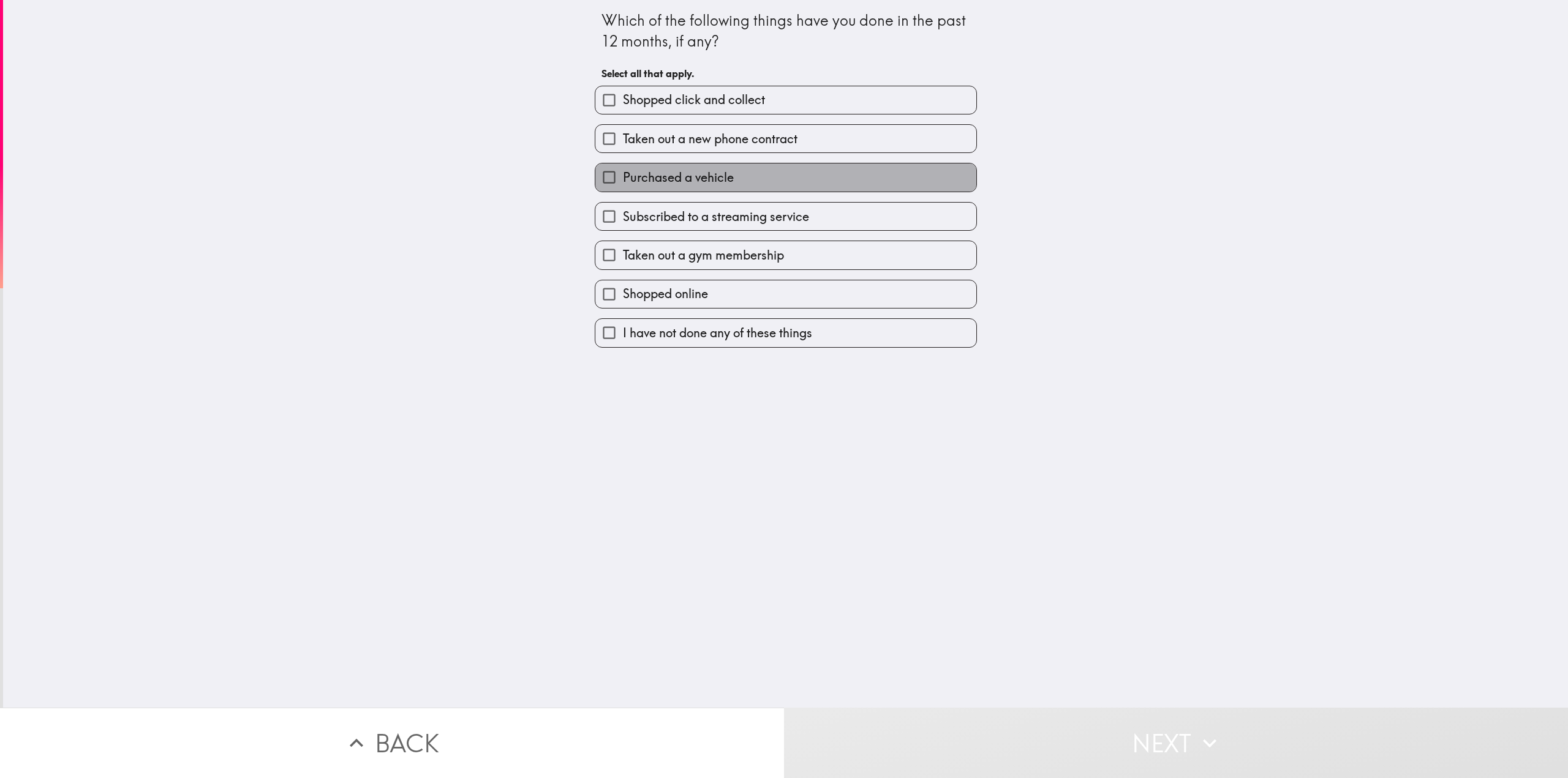
click at [689, 172] on span "Purchased a vehicle" at bounding box center [678, 177] width 111 height 17
click at [623, 172] on input "Purchased a vehicle" at bounding box center [609, 178] width 28 height 28
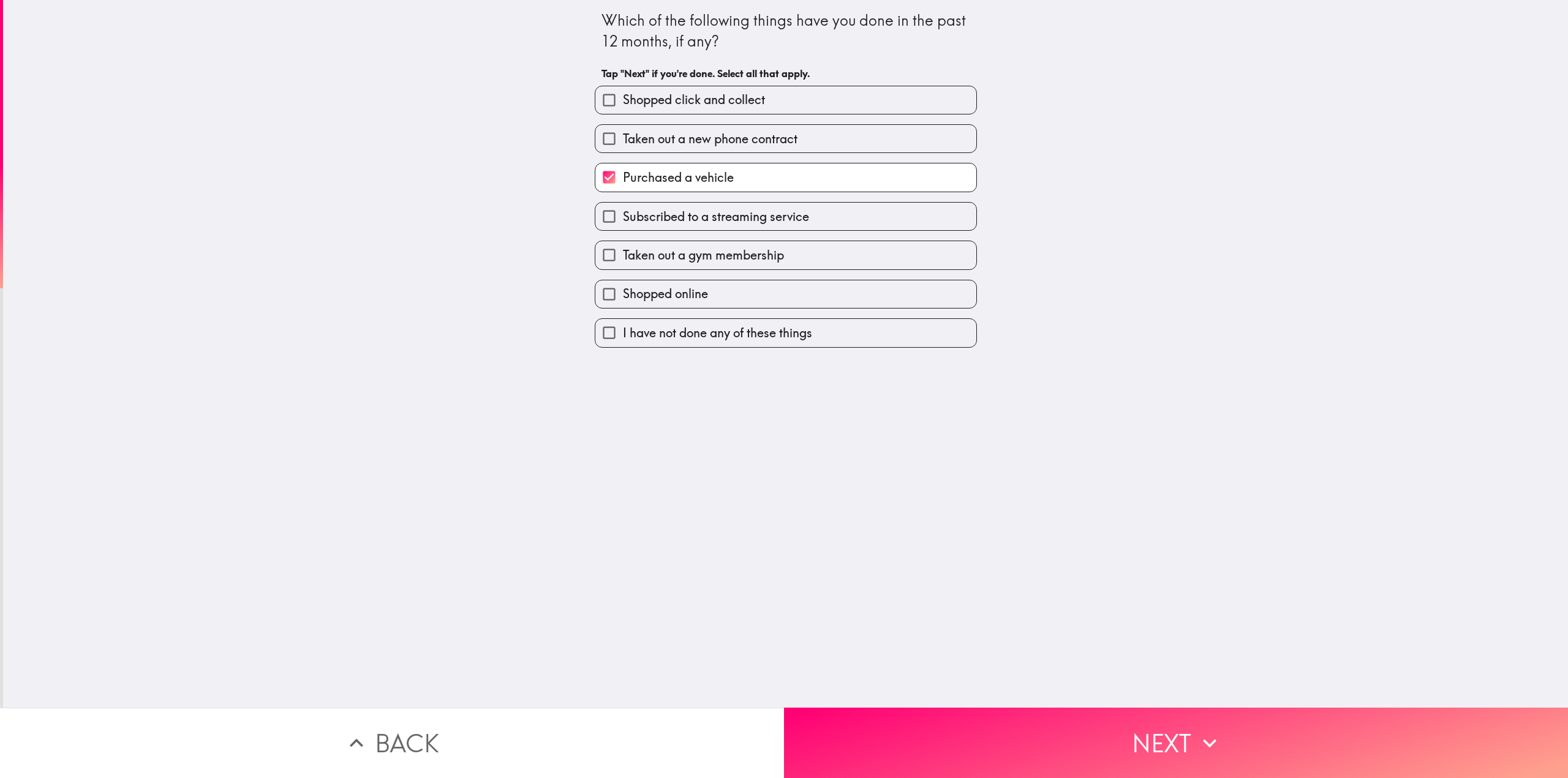
click at [698, 179] on span "Purchased a vehicle" at bounding box center [678, 177] width 111 height 17
click at [623, 179] on input "Purchased a vehicle" at bounding box center [609, 178] width 28 height 28
checkbox input "false"
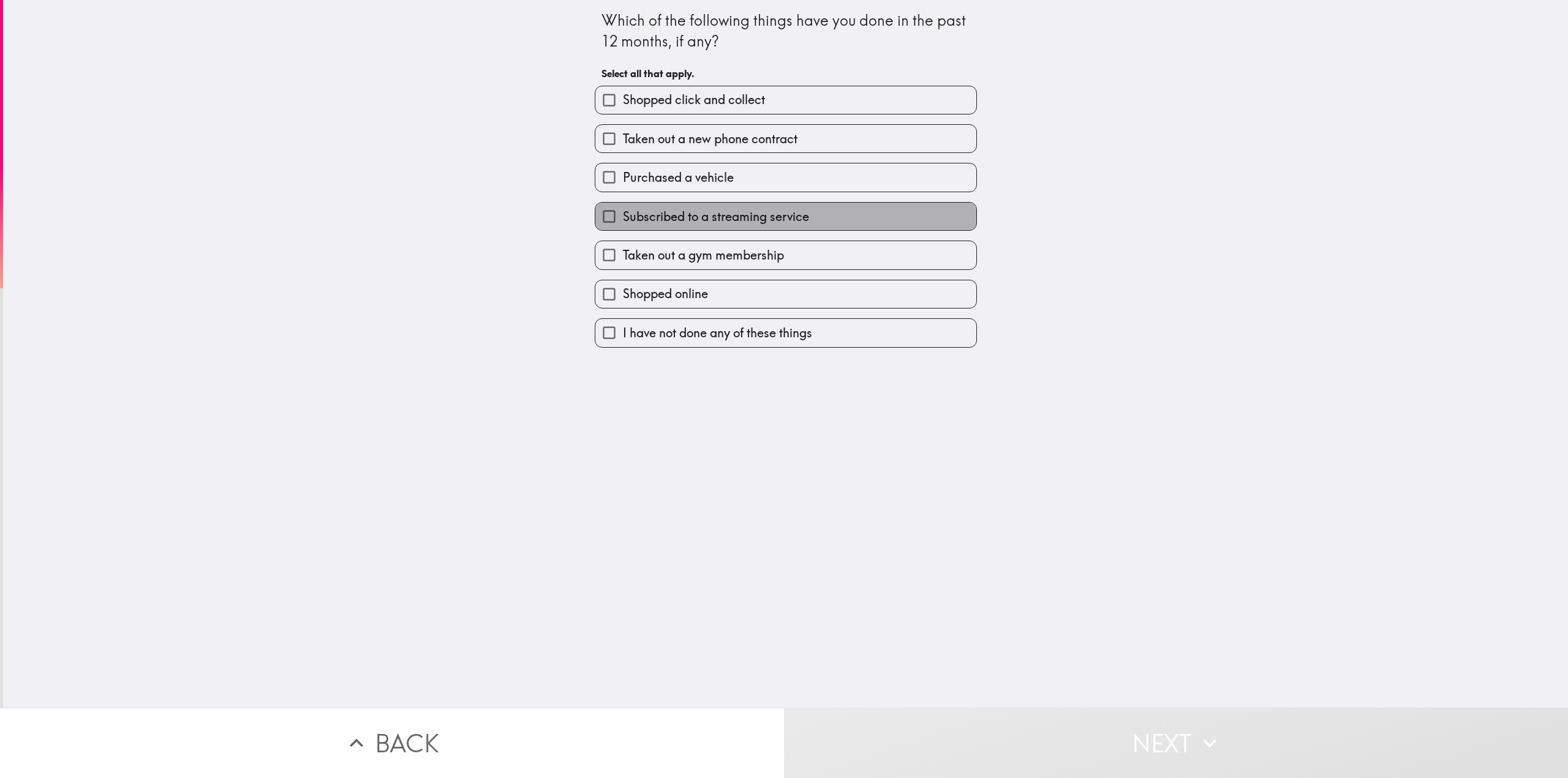
click at [698, 217] on span "Subscribed to a streaming service" at bounding box center [716, 217] width 186 height 17
click at [623, 217] on input "Subscribed to a streaming service" at bounding box center [609, 217] width 28 height 28
checkbox input "true"
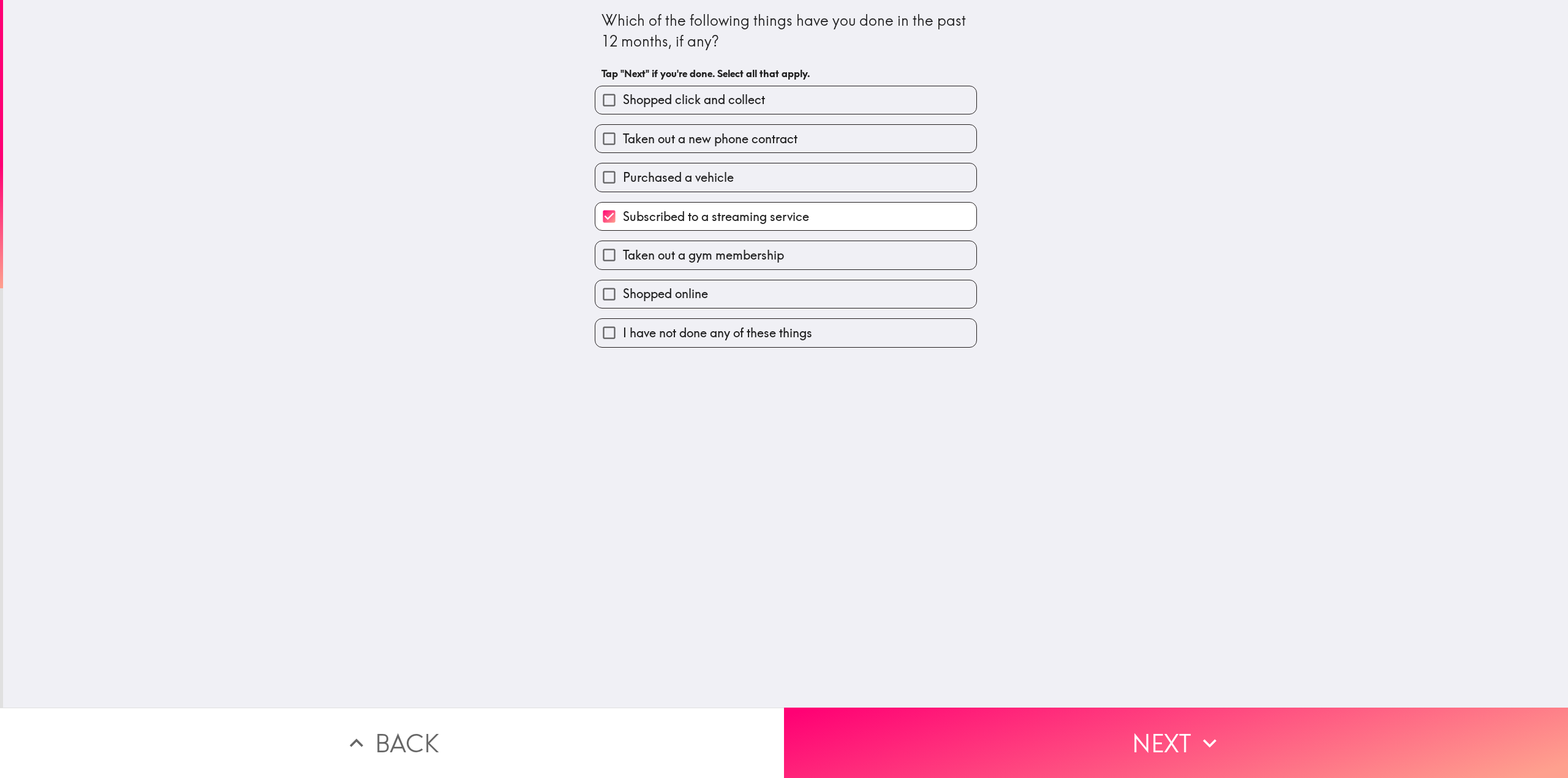
click at [707, 261] on span "Taken out a gym membership" at bounding box center [703, 255] width 161 height 17
click at [623, 261] on input "Taken out a gym membership" at bounding box center [609, 255] width 28 height 28
checkbox input "true"
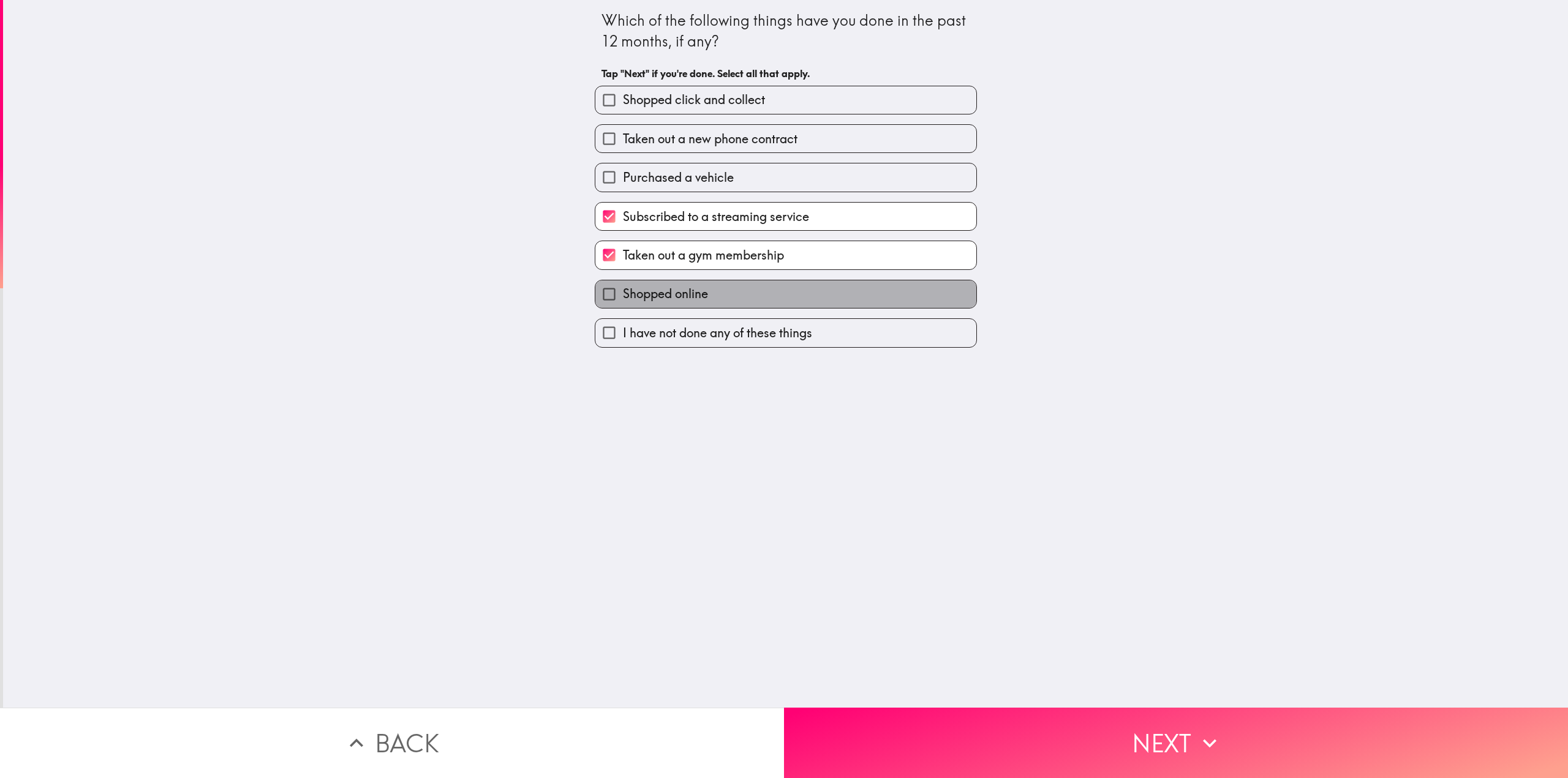
click at [704, 294] on label "Shopped online" at bounding box center [785, 294] width 381 height 28
click at [623, 294] on input "Shopped online" at bounding box center [609, 294] width 28 height 28
checkbox input "true"
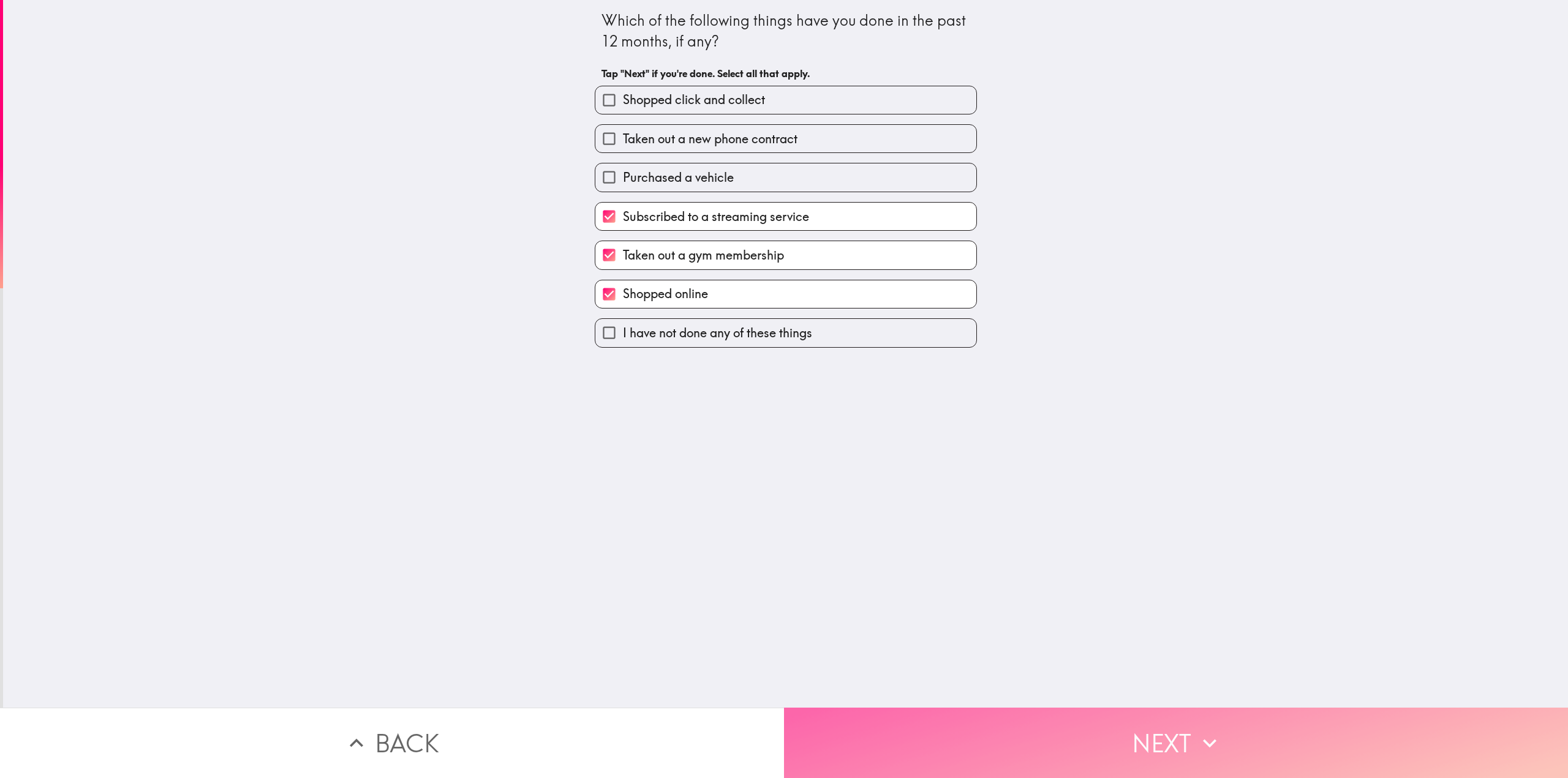
click at [1207, 730] on icon "button" at bounding box center [1209, 743] width 27 height 27
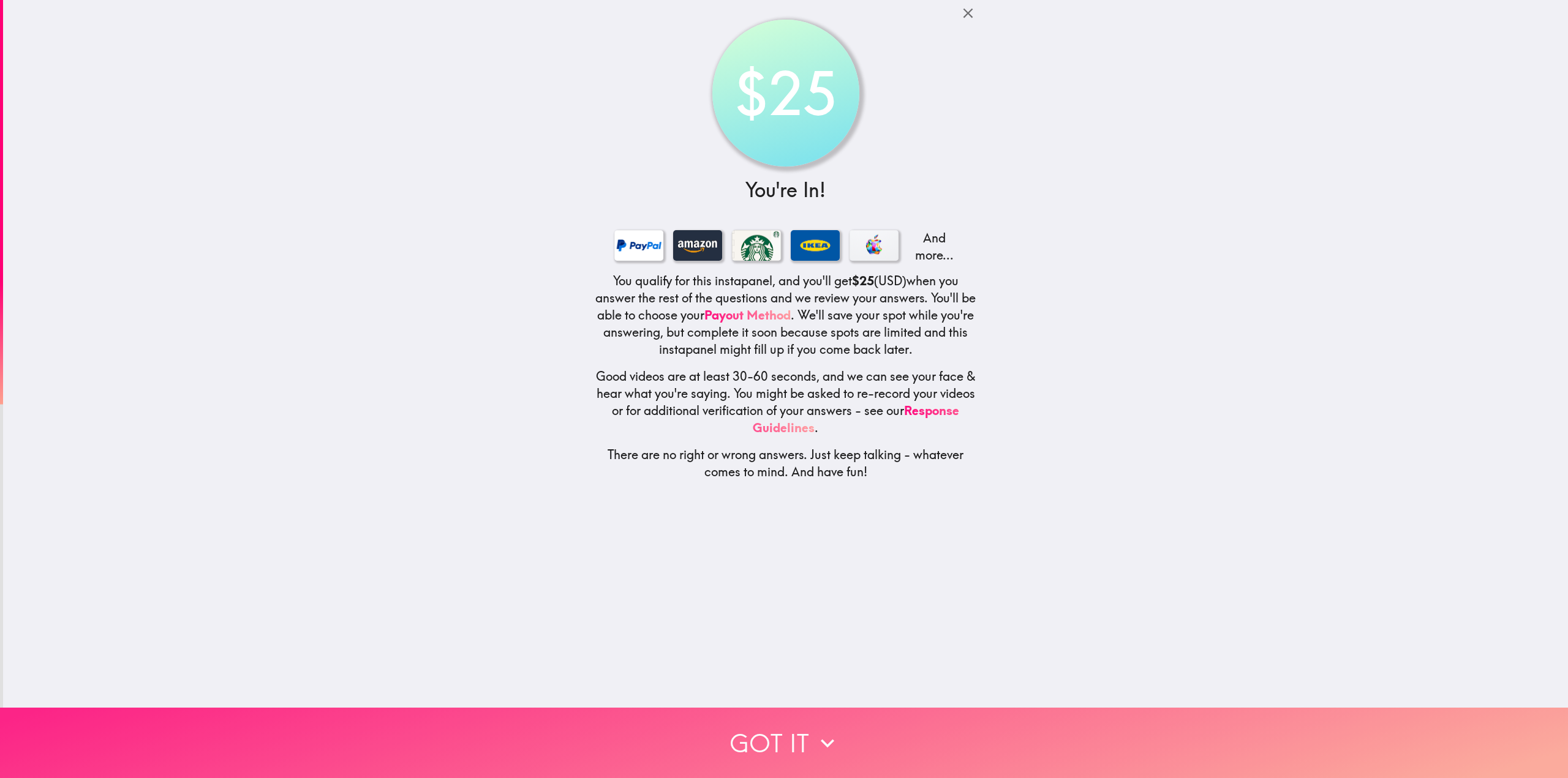
click at [831, 716] on button "Got it" at bounding box center [784, 743] width 1568 height 70
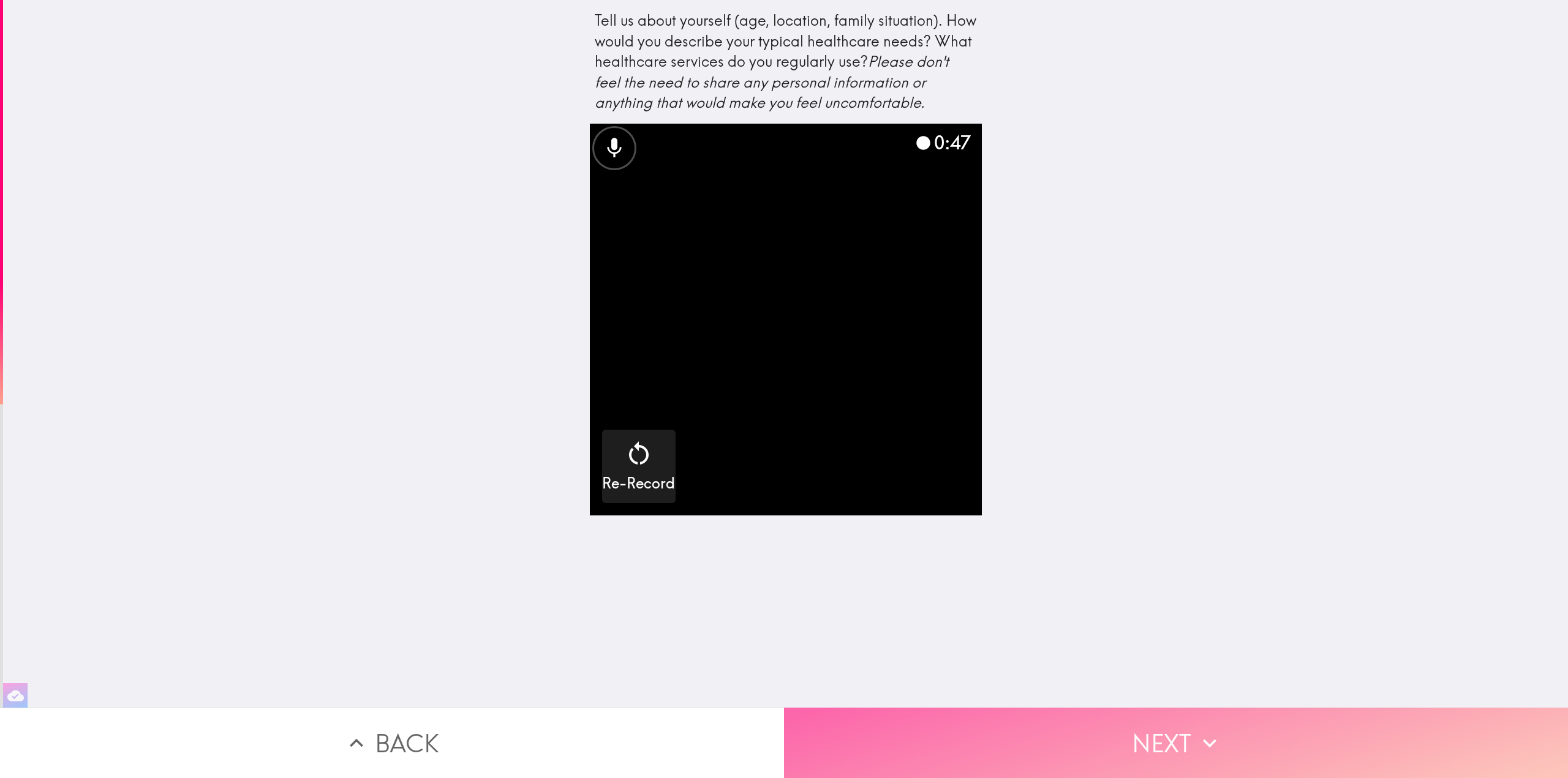
drag, startPoint x: 1184, startPoint y: 721, endPoint x: 1183, endPoint y: 710, distance: 11.0
click at [1185, 719] on button "Next" at bounding box center [1176, 743] width 784 height 70
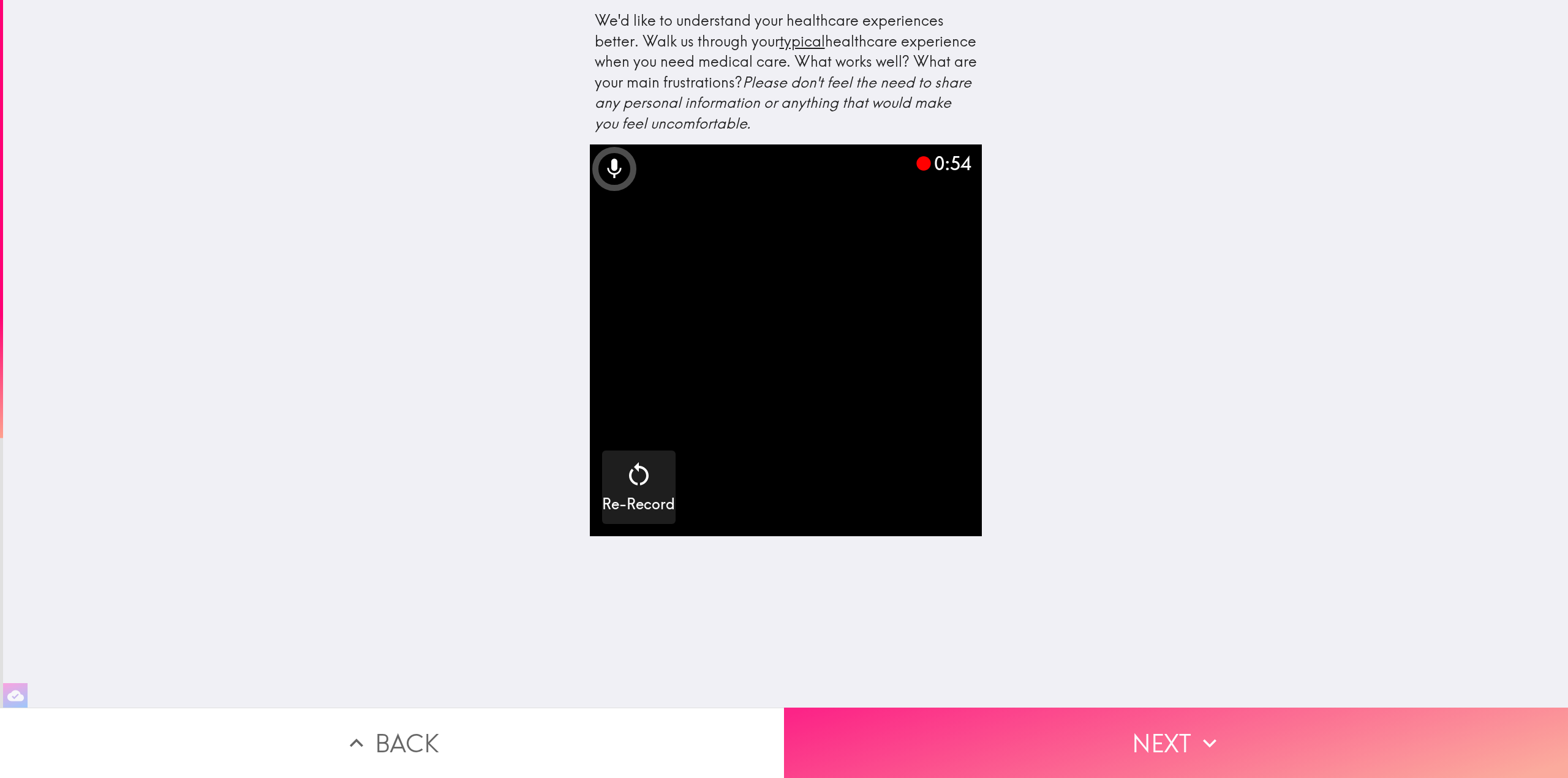
click at [1174, 730] on button "Next" at bounding box center [1176, 743] width 784 height 70
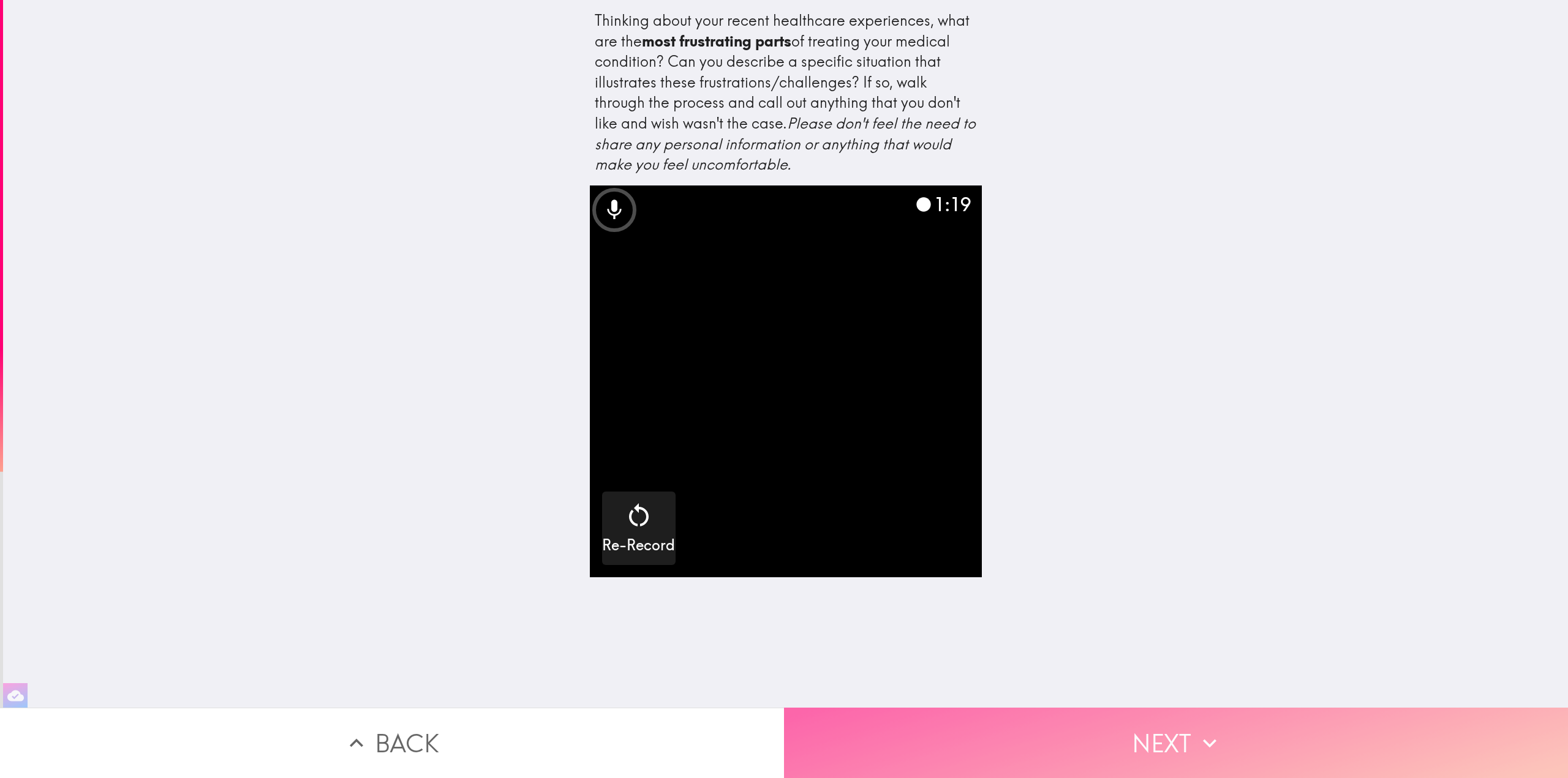
drag, startPoint x: 1161, startPoint y: 737, endPoint x: 1157, endPoint y: 730, distance: 8.1
click at [1160, 737] on button "Next" at bounding box center [1176, 743] width 784 height 70
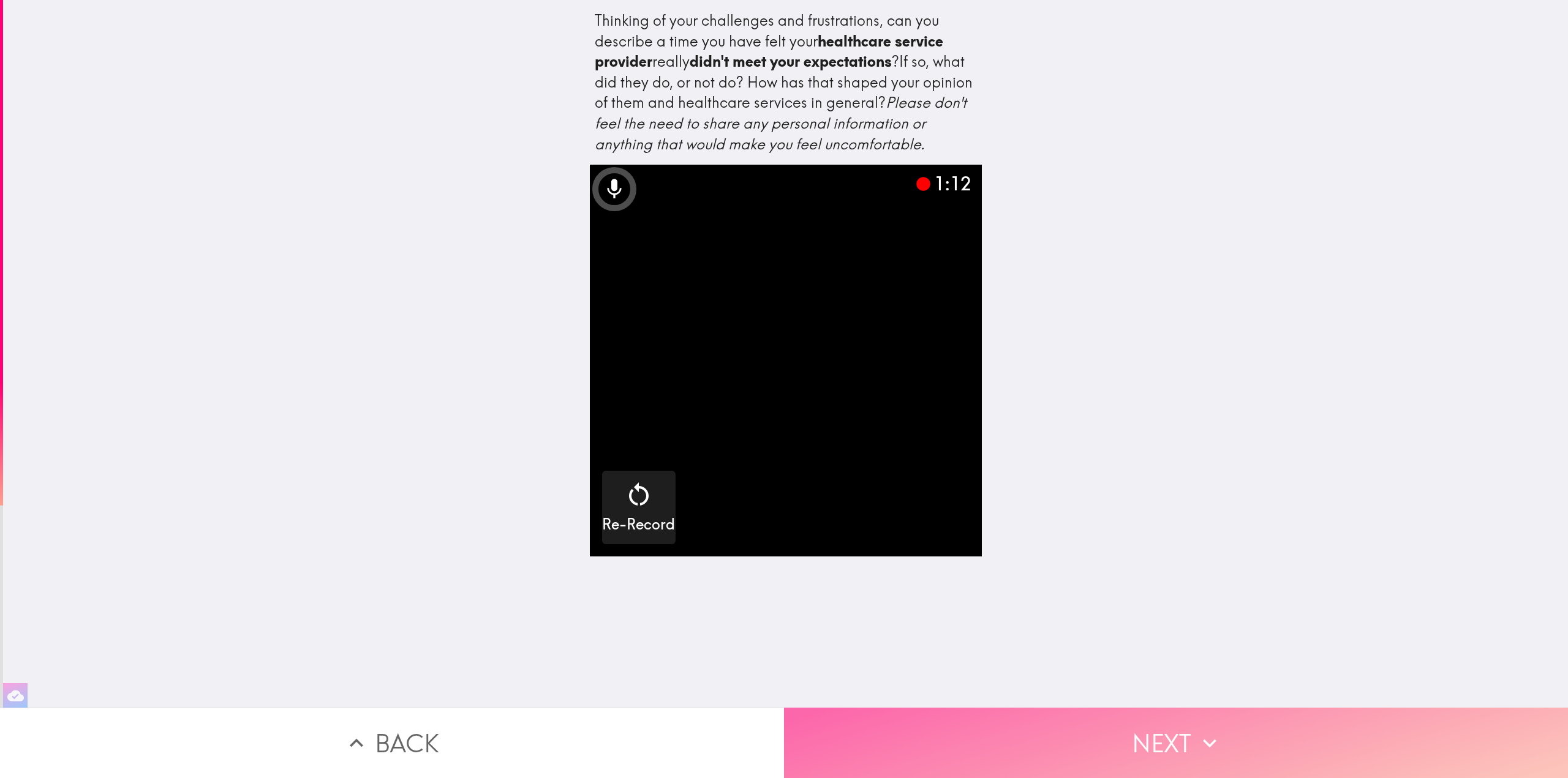
click at [1202, 719] on button "Next" at bounding box center [1176, 743] width 784 height 70
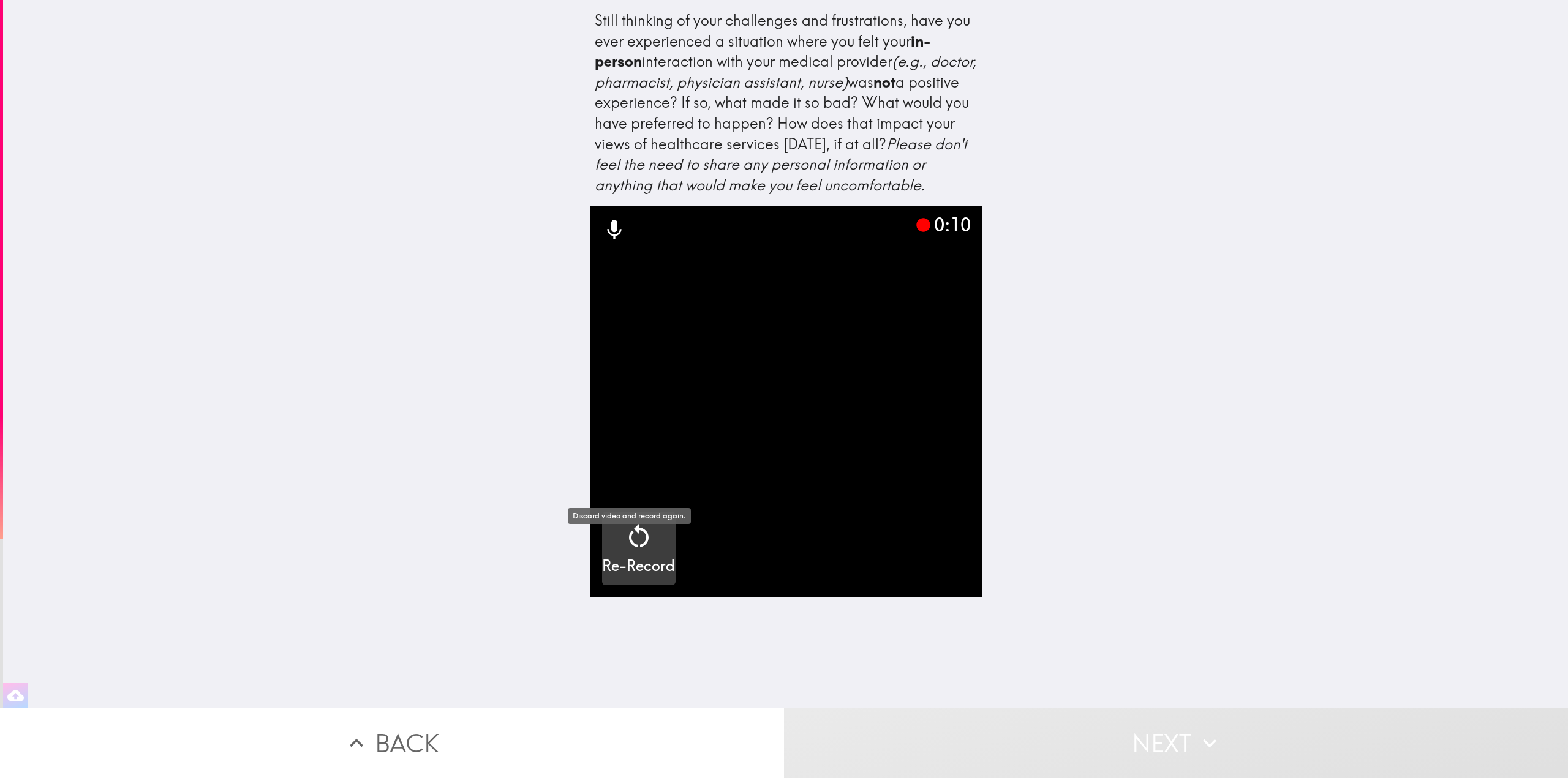
click at [618, 577] on h5 "Re-Record" at bounding box center [639, 566] width 73 height 21
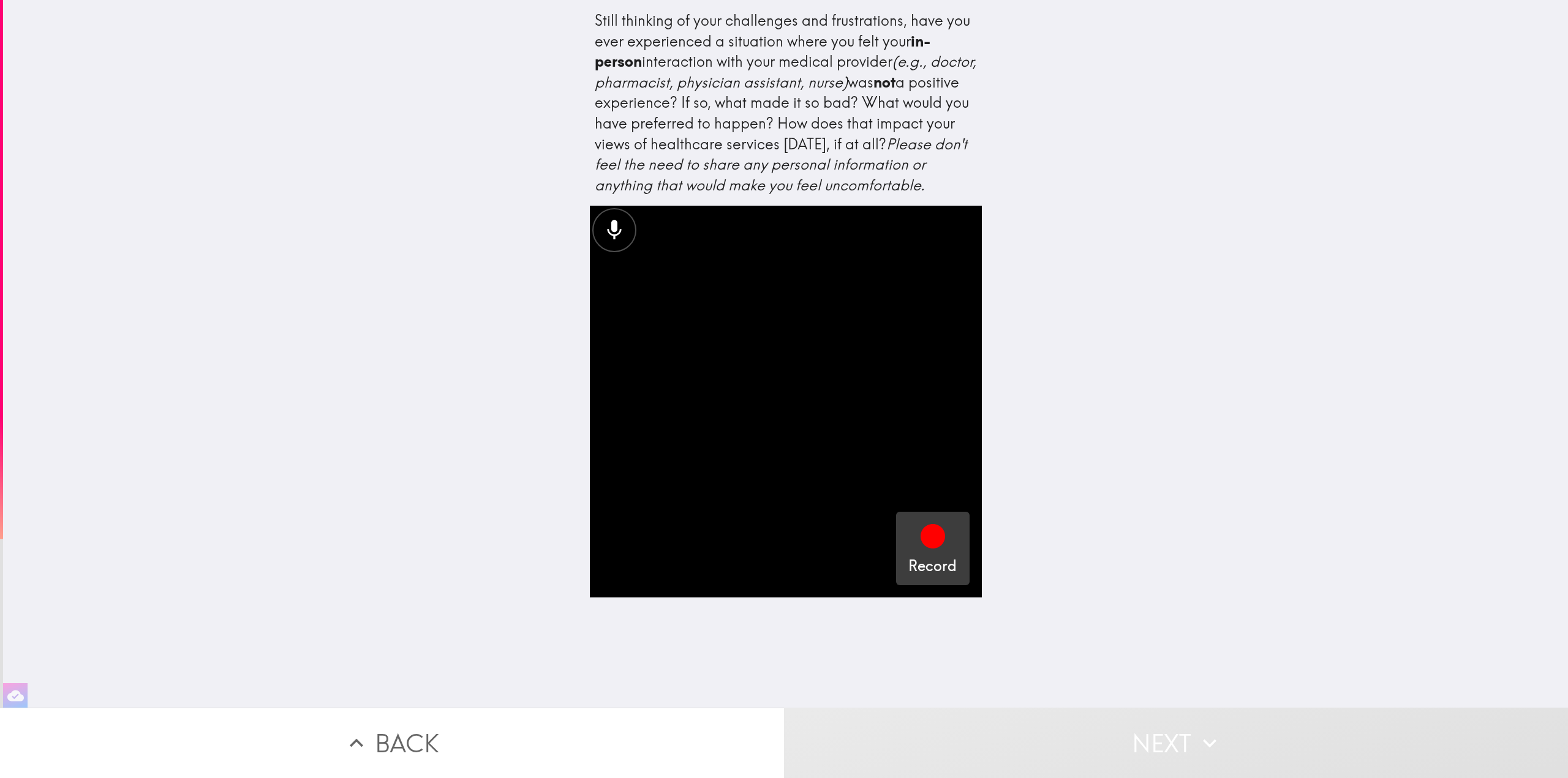
click at [936, 551] on icon "button" at bounding box center [933, 536] width 30 height 30
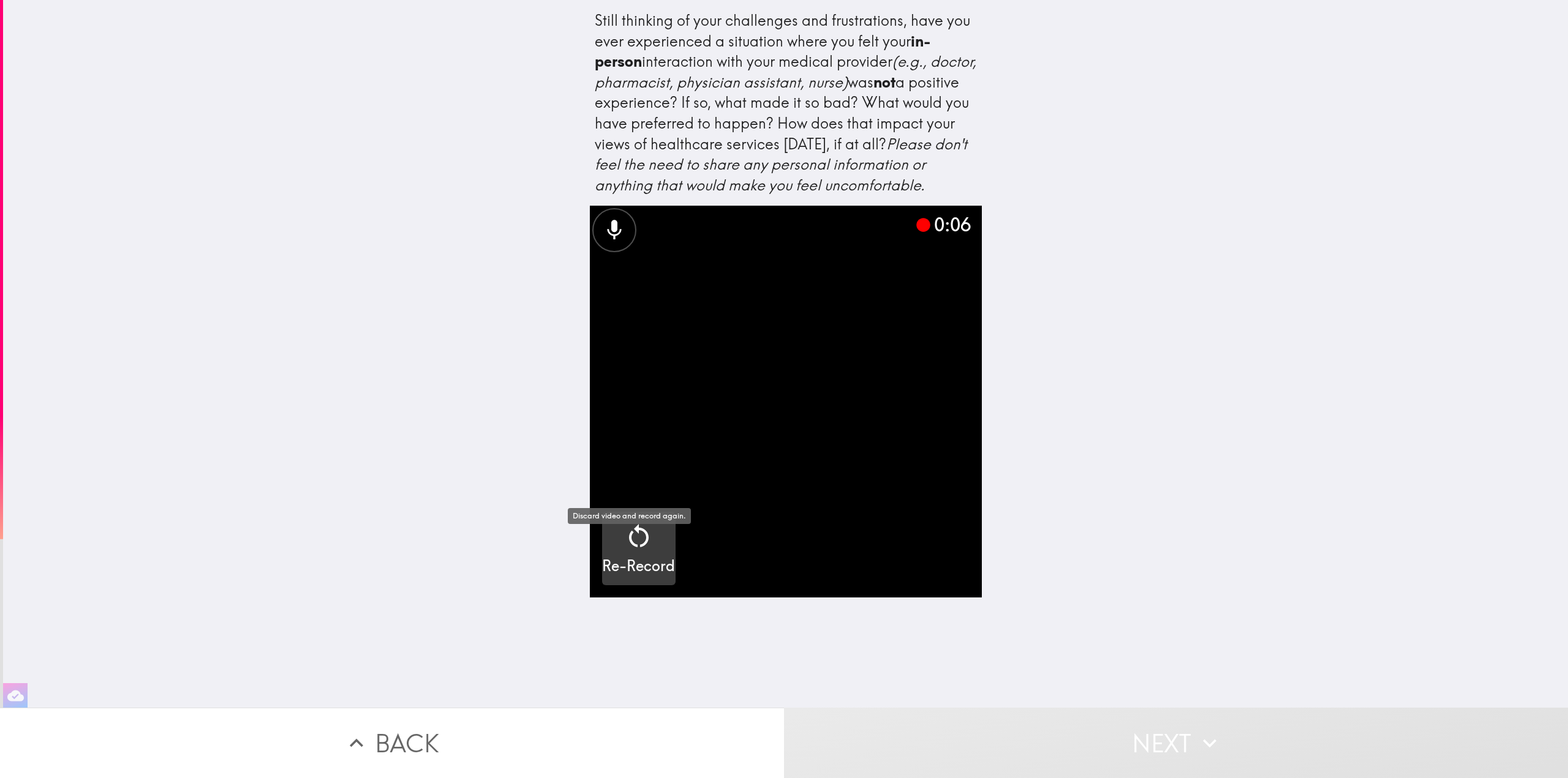
drag, startPoint x: 656, startPoint y: 563, endPoint x: 648, endPoint y: 559, distance: 8.9
click at [655, 562] on div "Re-Record" at bounding box center [639, 550] width 73 height 55
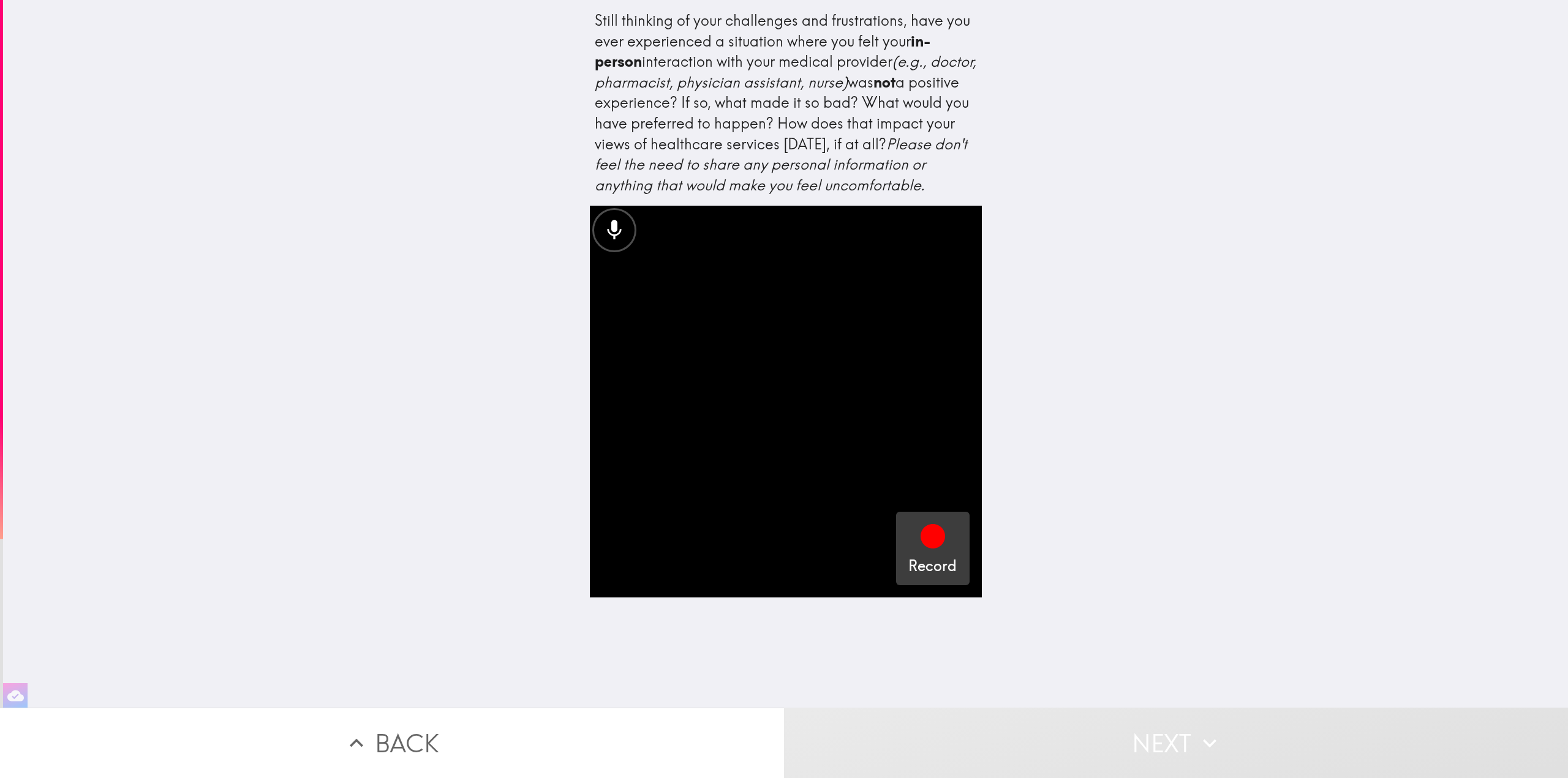
click at [940, 567] on div "Record" at bounding box center [932, 550] width 48 height 55
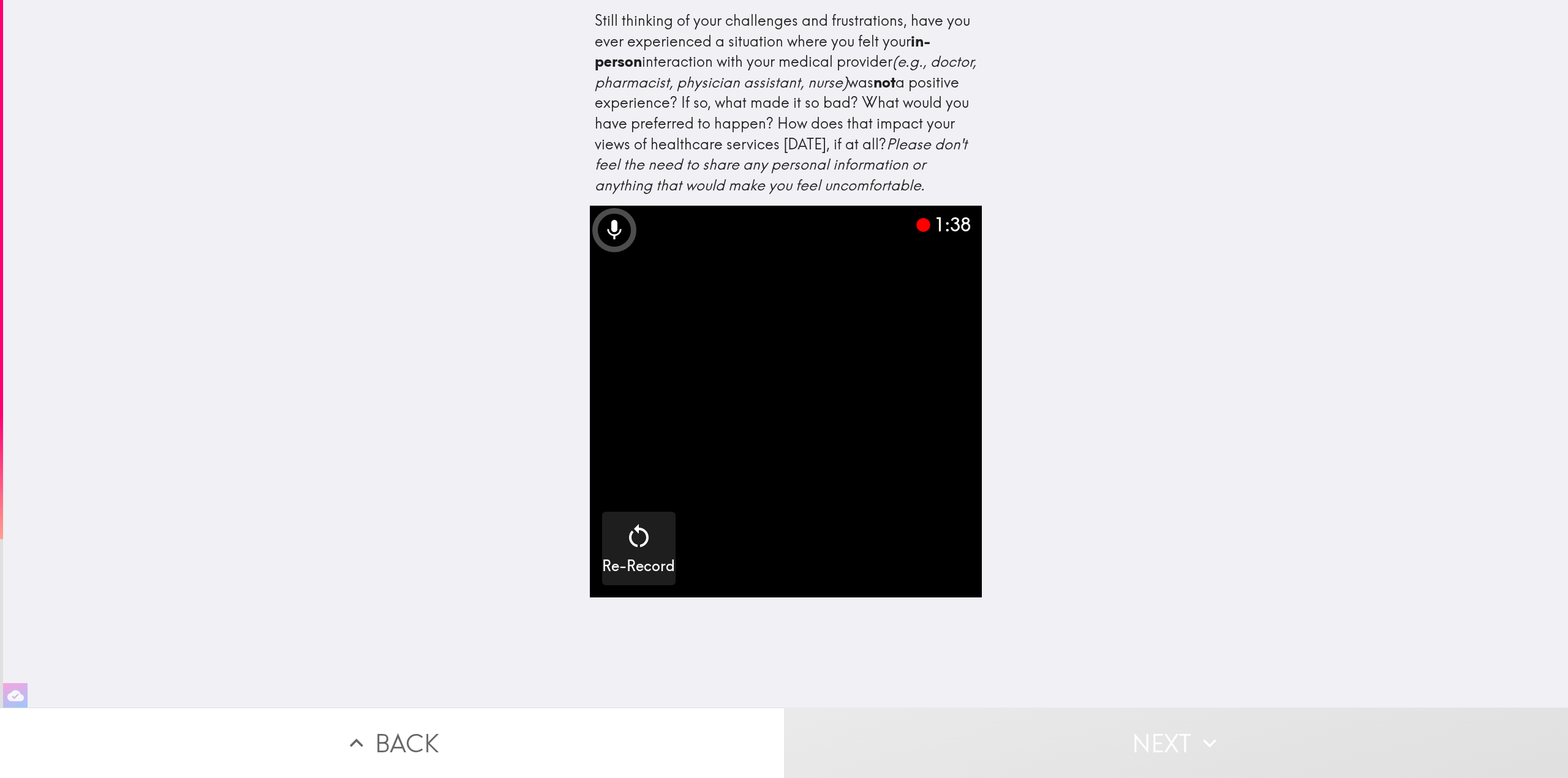
click at [1208, 730] on icon "button" at bounding box center [1209, 743] width 27 height 27
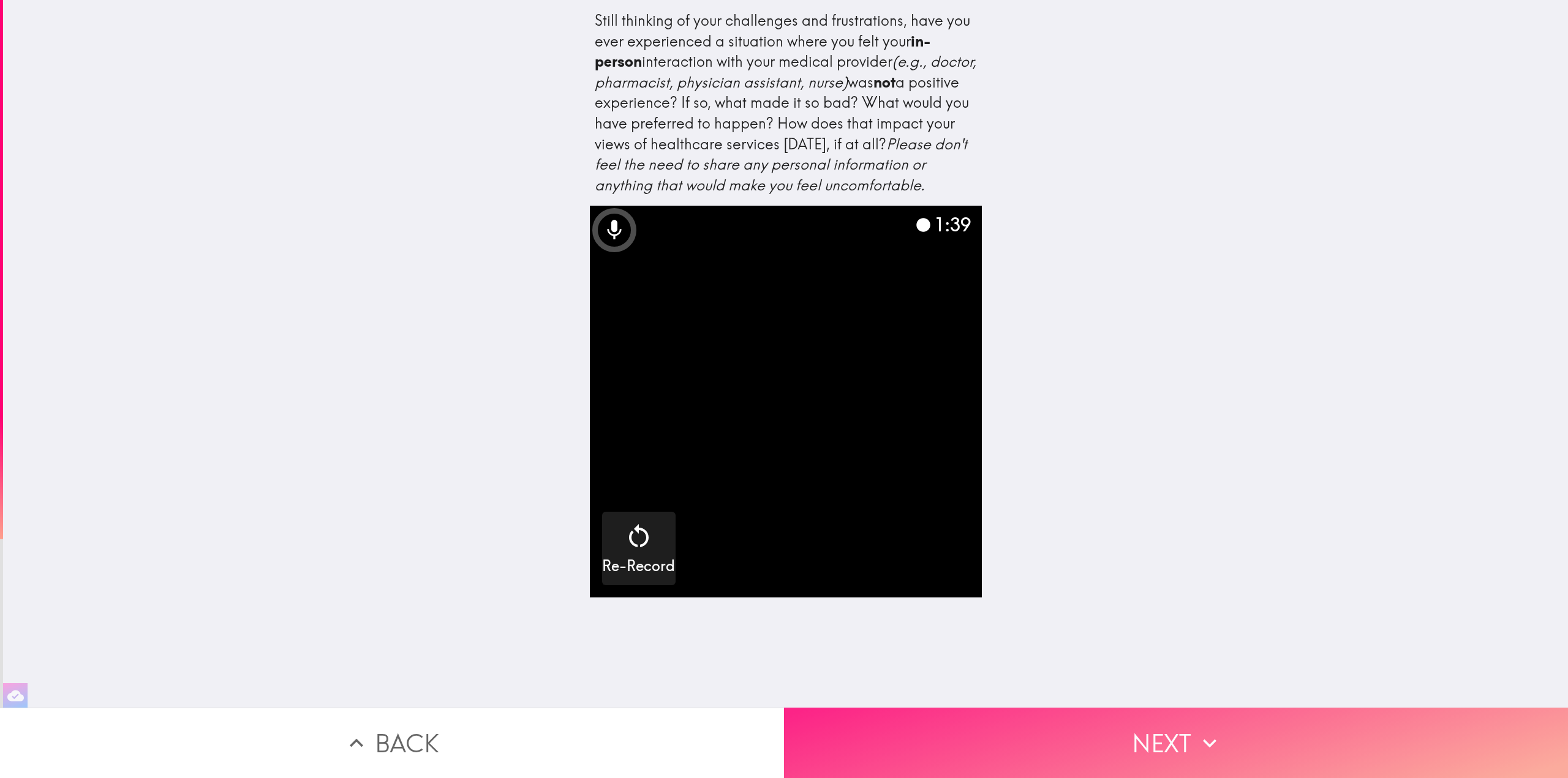
click at [1174, 744] on button "Next" at bounding box center [1176, 743] width 784 height 70
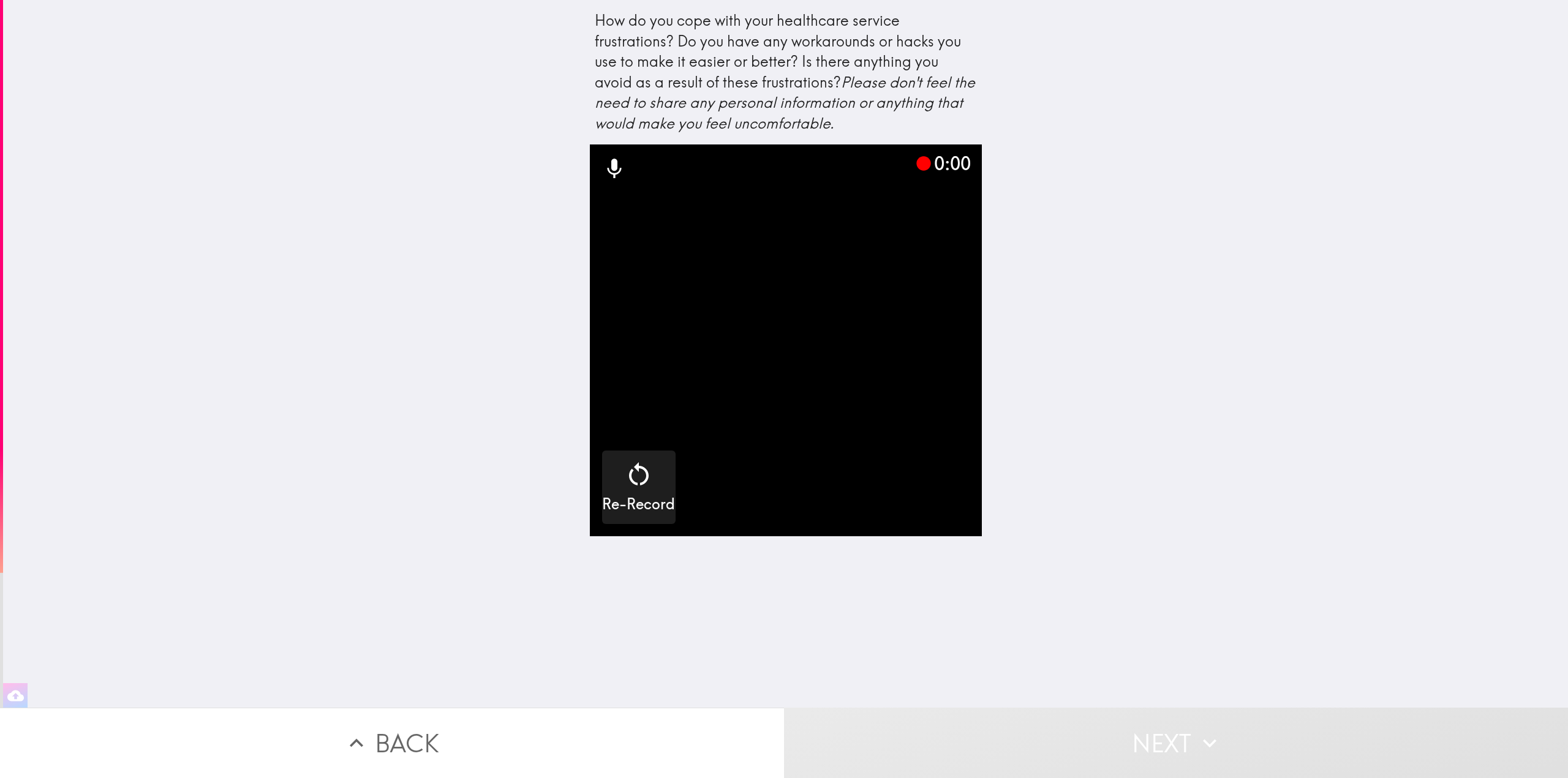
click at [1168, 487] on div "How do you cope with your healthcare service frustrations? Do you have any work…" at bounding box center [785, 354] width 1565 height 708
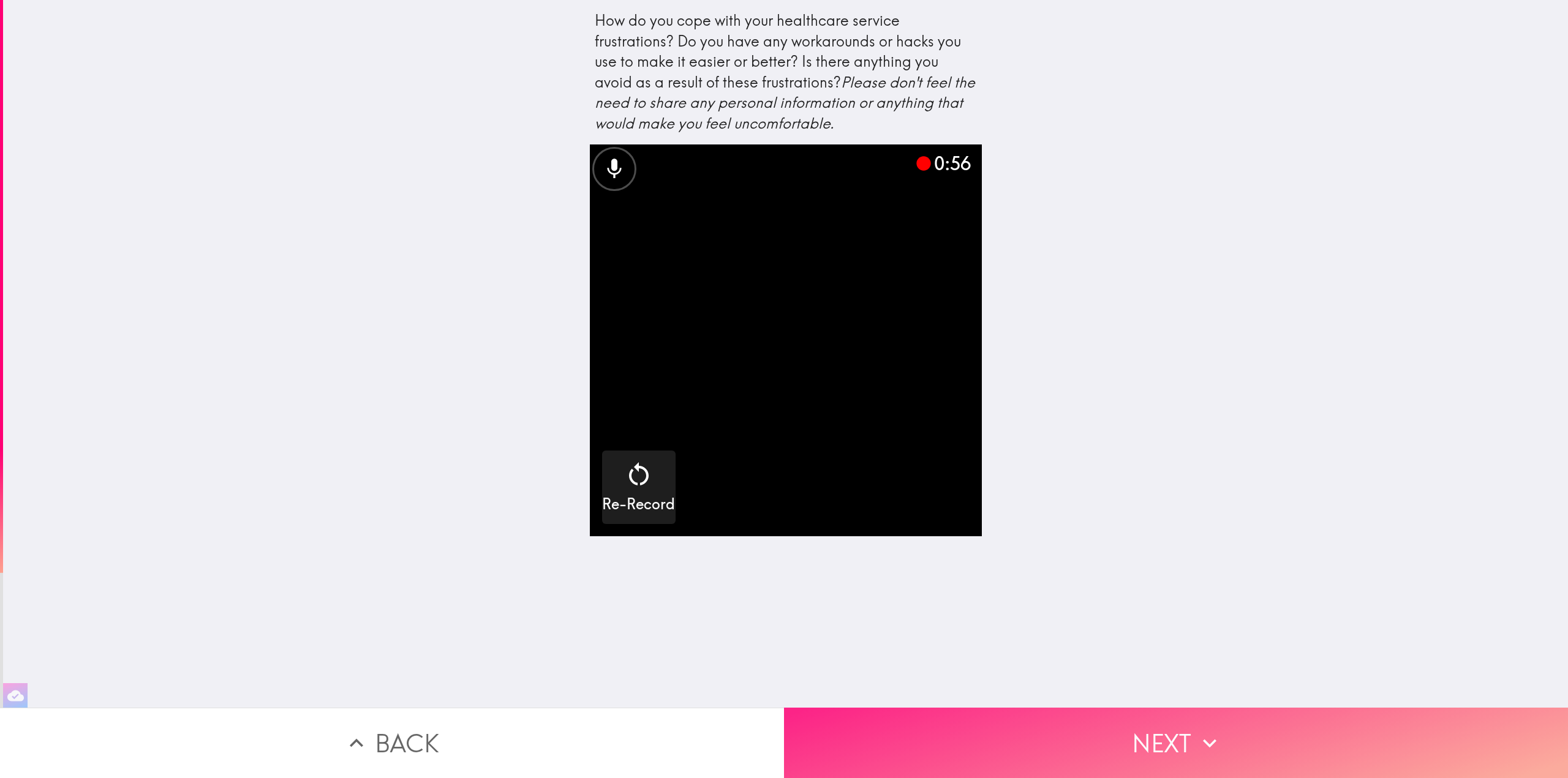
click at [1185, 739] on button "Next" at bounding box center [1176, 743] width 784 height 70
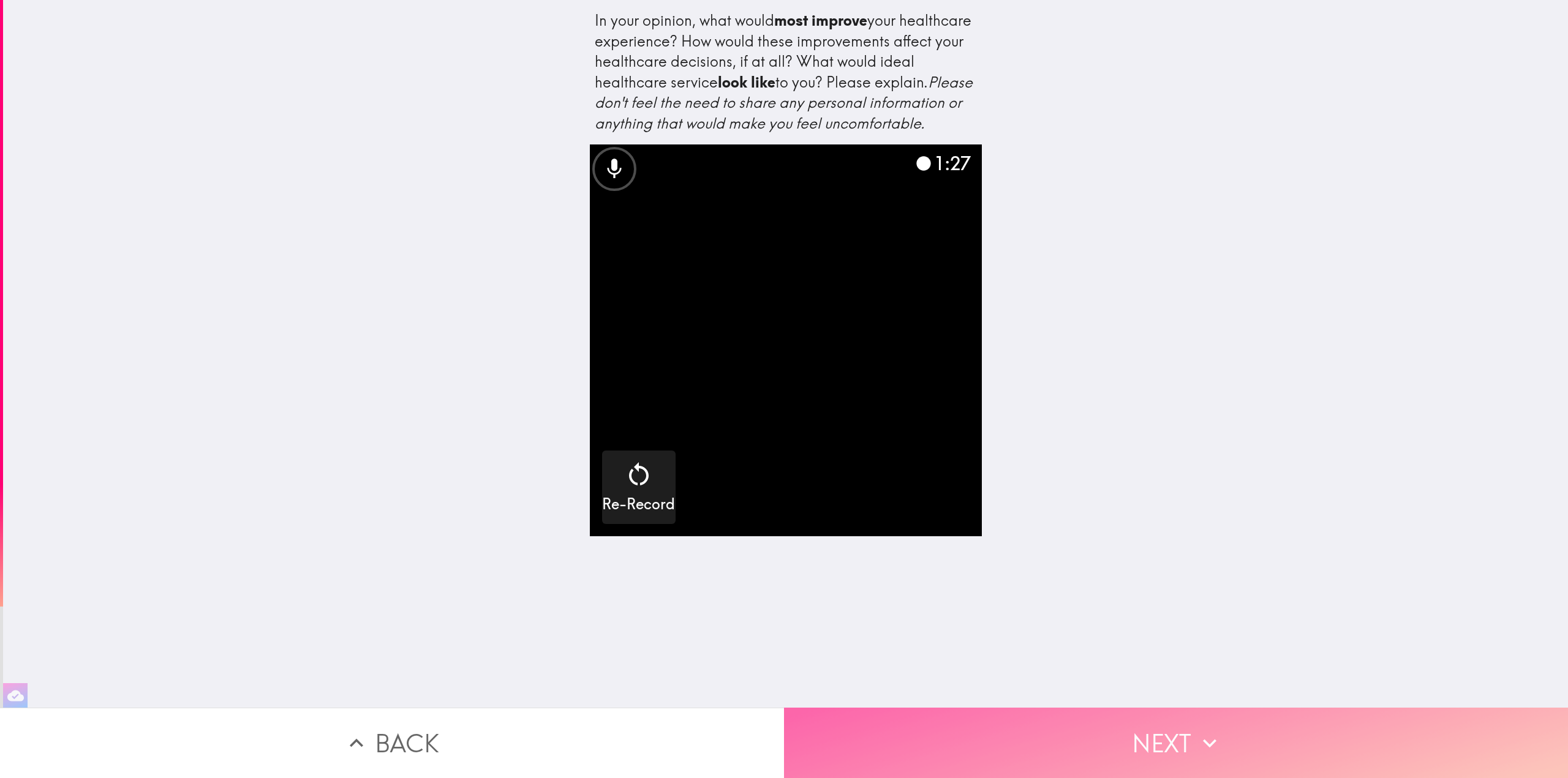
click at [1251, 730] on button "Next" at bounding box center [1176, 743] width 784 height 70
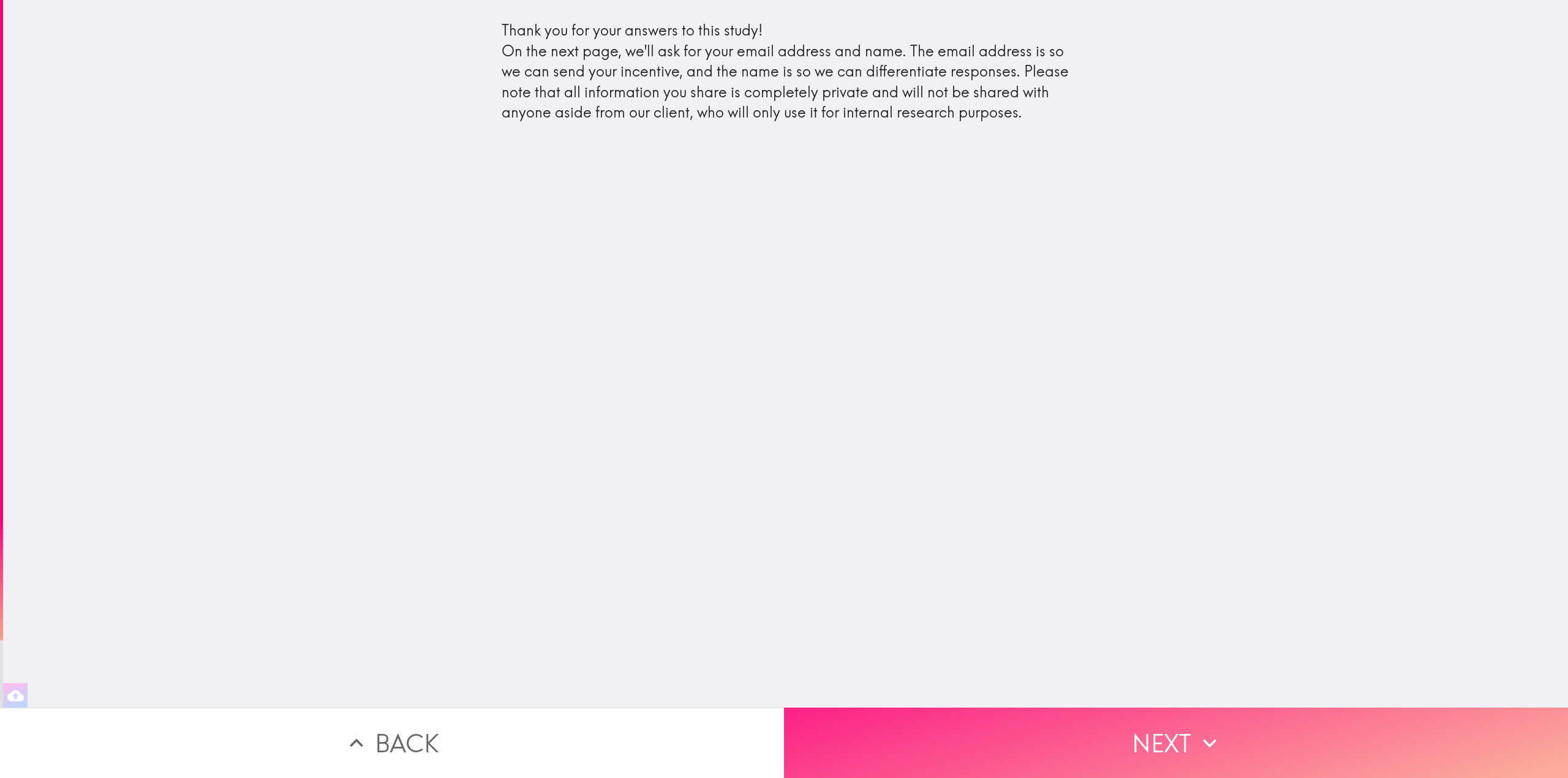
click at [1154, 734] on button "Next" at bounding box center [1176, 743] width 784 height 70
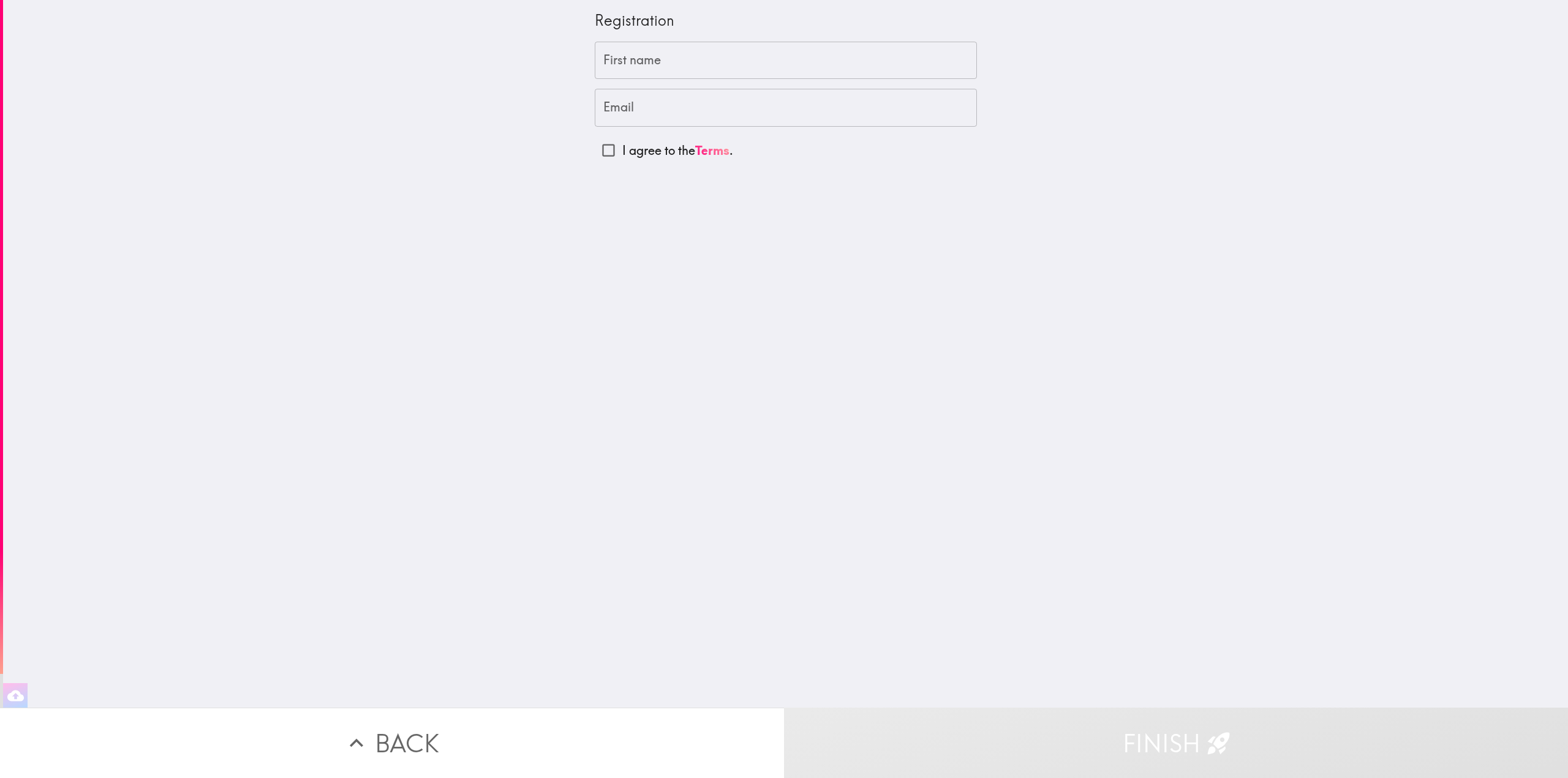
click at [758, 70] on input "First name" at bounding box center [785, 60] width 382 height 38
type input "Jack"
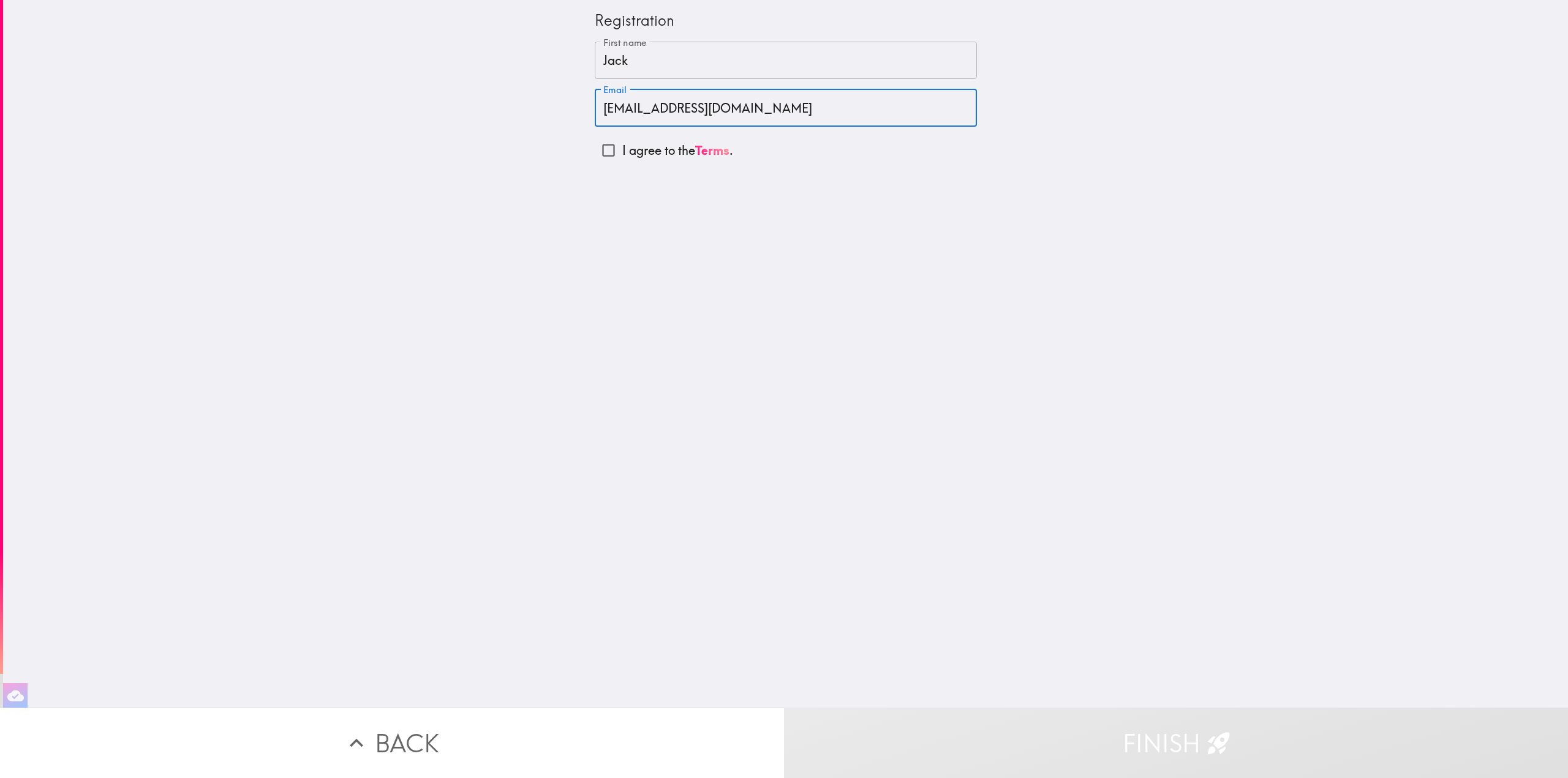
type input "[EMAIL_ADDRESS][DOMAIN_NAME]"
click at [600, 154] on input "I agree to the Terms ." at bounding box center [608, 150] width 28 height 28
checkbox input "true"
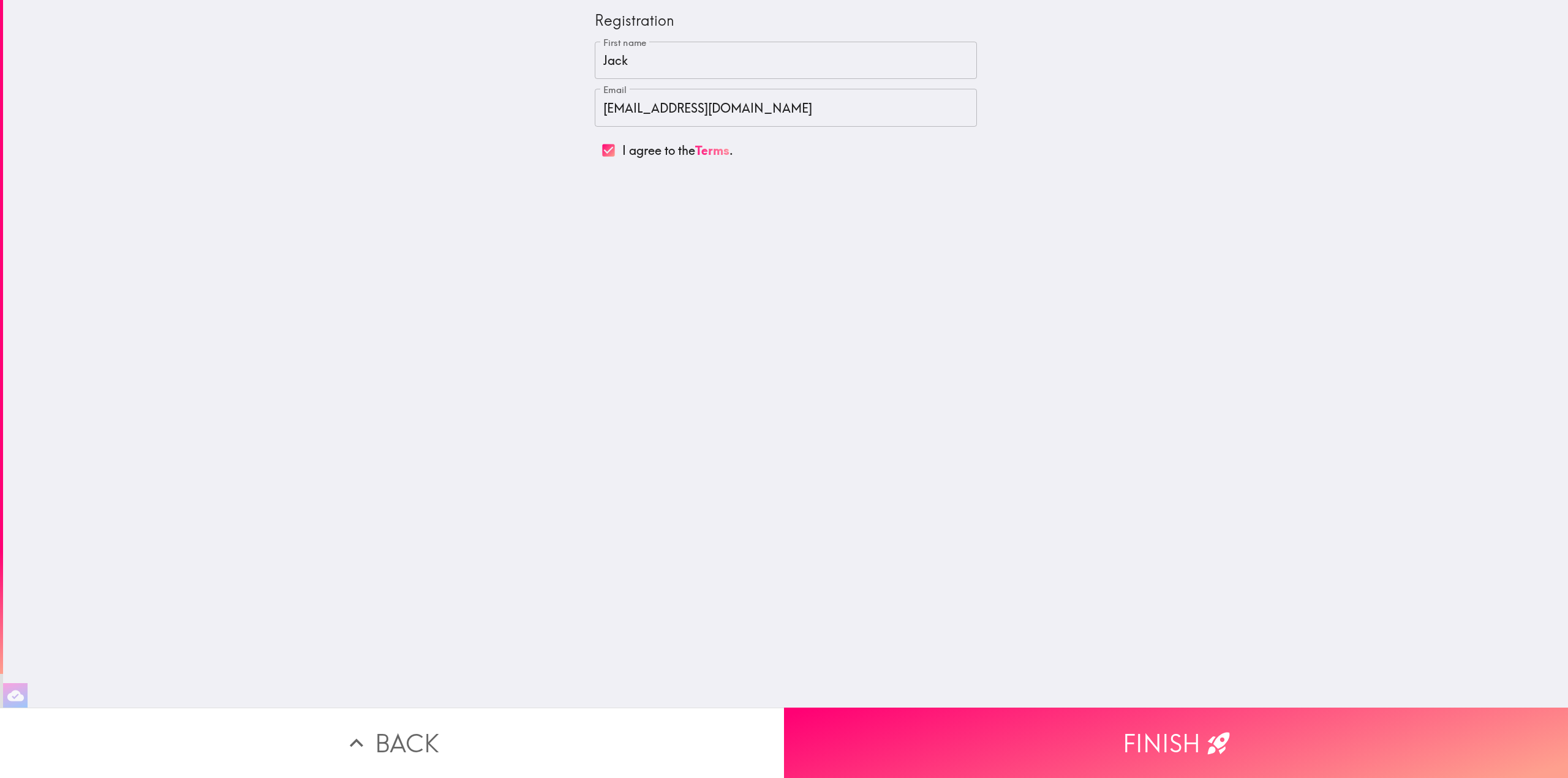
click at [1209, 730] on icon "button" at bounding box center [1219, 743] width 27 height 27
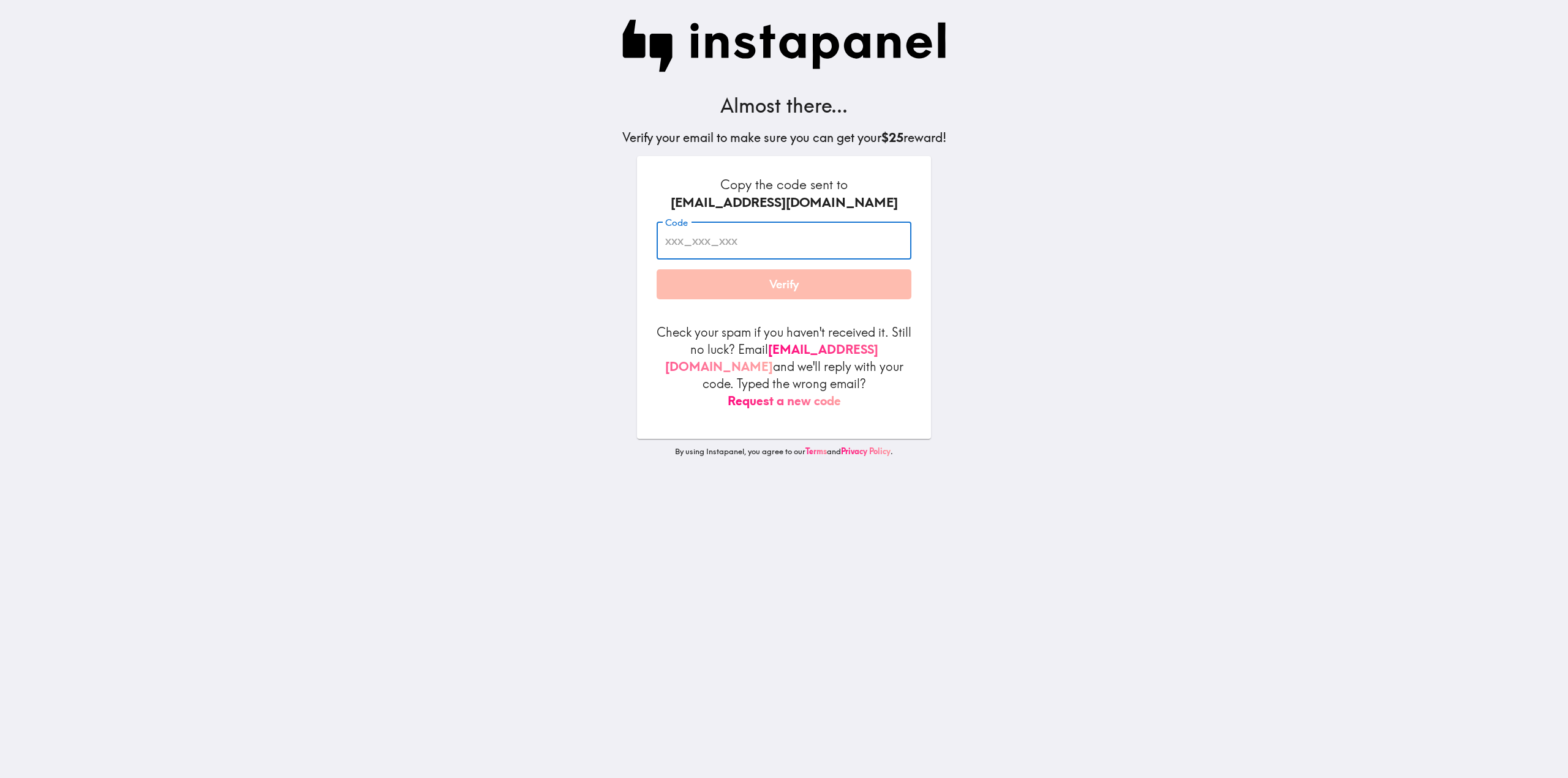
click at [739, 241] on input "Code" at bounding box center [783, 240] width 255 height 38
paste input "TEL_imj_dMr"
type input "TEL_imj_dMr"
click at [763, 318] on form "Copy the code sent to [EMAIL_ADDRESS][DOMAIN_NAME] Code TEL_imj_dMr Code Verify…" at bounding box center [783, 292] width 255 height 234
click at [771, 288] on button "Verify" at bounding box center [783, 285] width 255 height 31
